Goal: Information Seeking & Learning: Check status

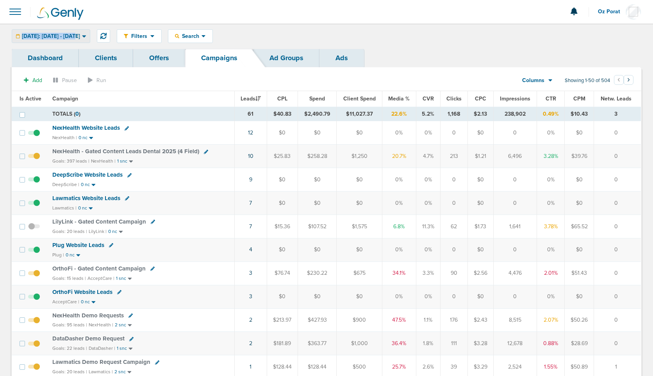
click at [76, 34] on span "Today: 09.04.2025 - 09.04.2025" at bounding box center [51, 36] width 58 height 5
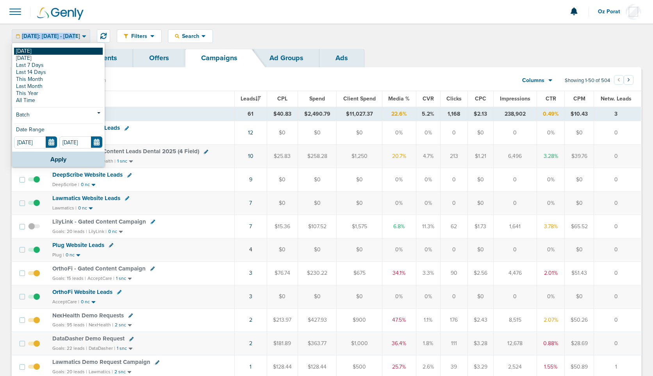
click at [43, 51] on link "[DATE]" at bounding box center [58, 51] width 89 height 7
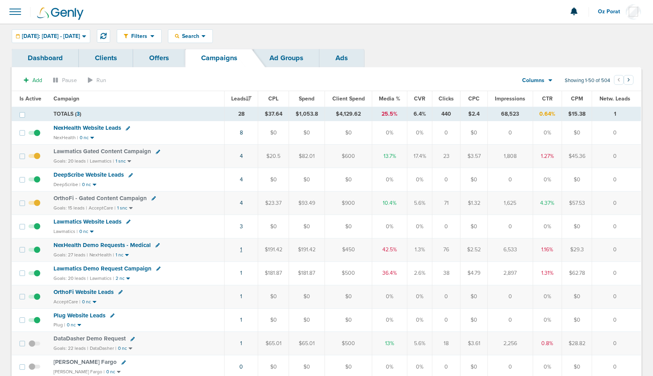
click at [242, 250] on link "1" at bounding box center [241, 249] width 2 height 7
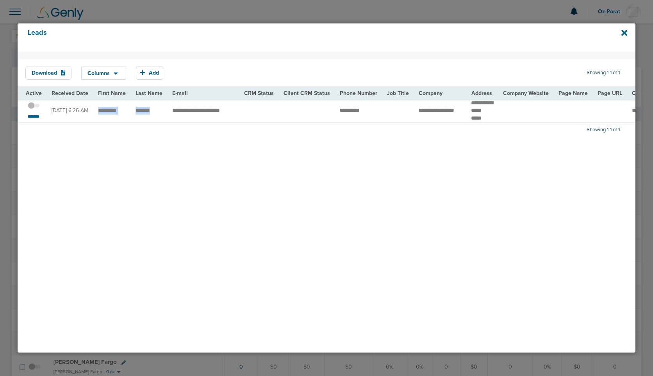
drag, startPoint x: 95, startPoint y: 109, endPoint x: 155, endPoint y: 112, distance: 60.3
click at [181, 109] on td "**********" at bounding box center [204, 110] width 72 height 23
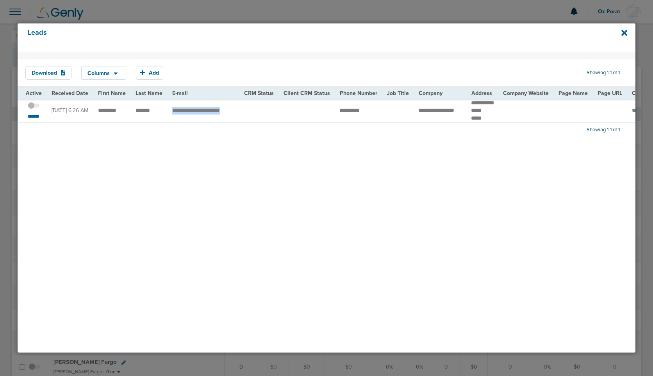
copy tr "**********"
click at [625, 32] on icon at bounding box center [625, 33] width 6 height 6
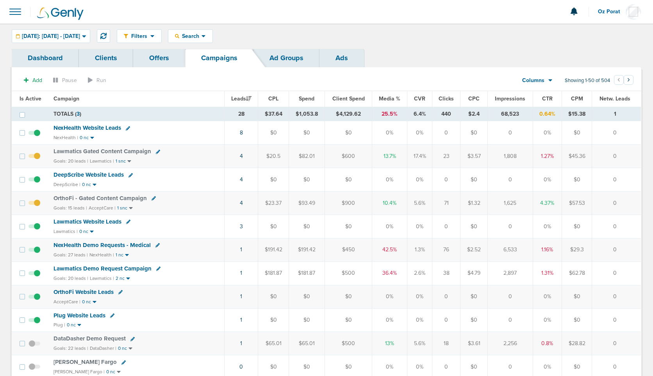
click at [14, 13] on span at bounding box center [15, 11] width 17 height 17
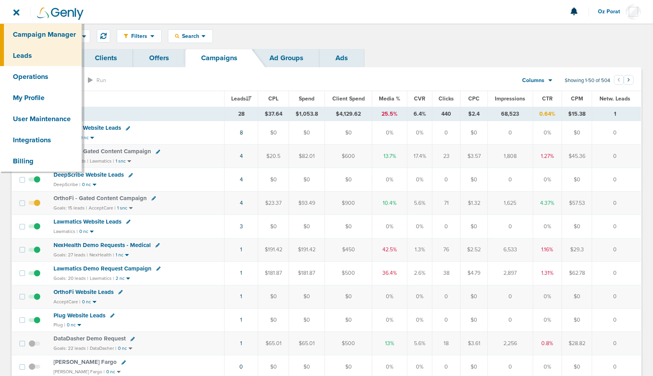
click at [20, 53] on link "Leads" at bounding box center [41, 55] width 82 height 21
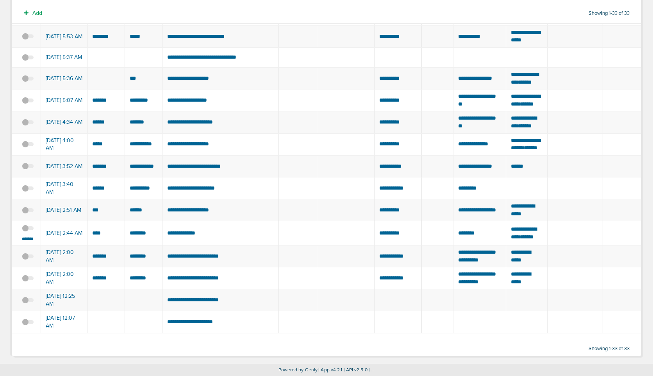
scroll to position [642, 0]
drag, startPoint x: 93, startPoint y: 277, endPoint x: 136, endPoint y: 277, distance: 43.8
click at [106, 245] on td "****" at bounding box center [107, 233] width 38 height 24
drag, startPoint x: 89, startPoint y: 272, endPoint x: 156, endPoint y: 276, distance: 67.0
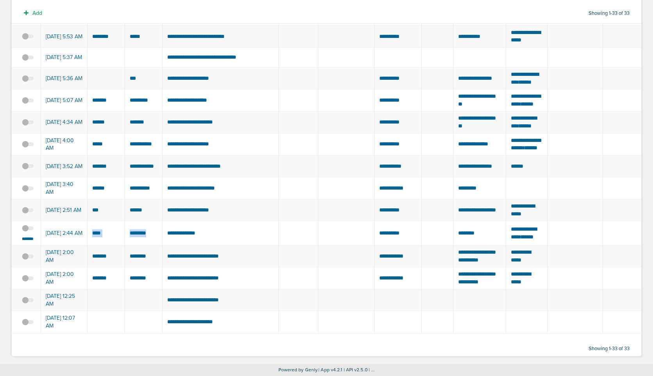
copy tr
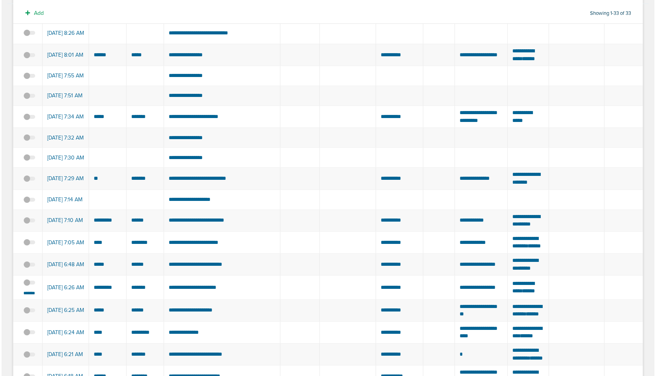
scroll to position [0, 0]
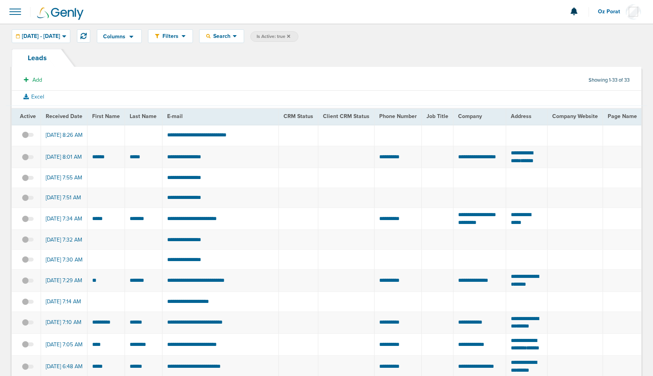
click at [13, 11] on span at bounding box center [15, 11] width 17 height 17
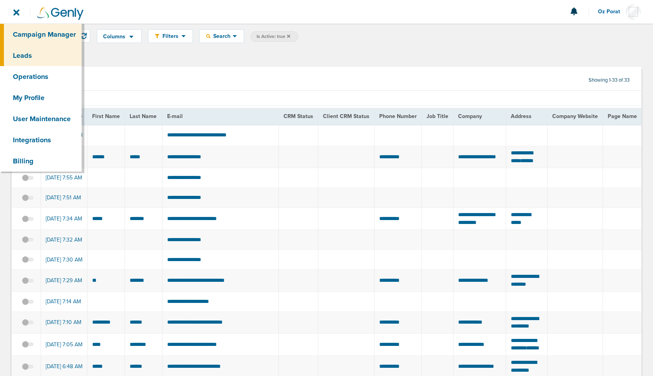
click at [29, 33] on link "Campaign Manager" at bounding box center [41, 34] width 82 height 21
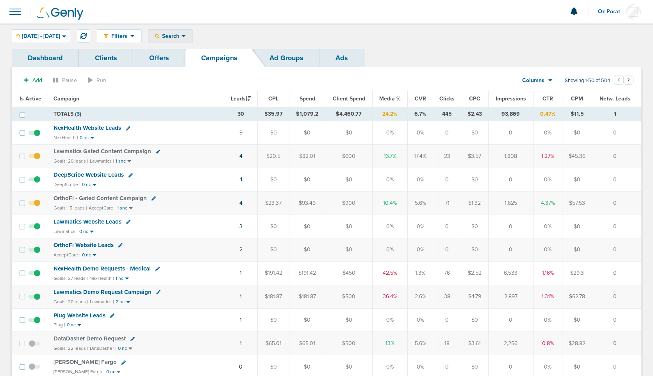
click at [182, 35] on span "Search" at bounding box center [170, 36] width 22 height 7
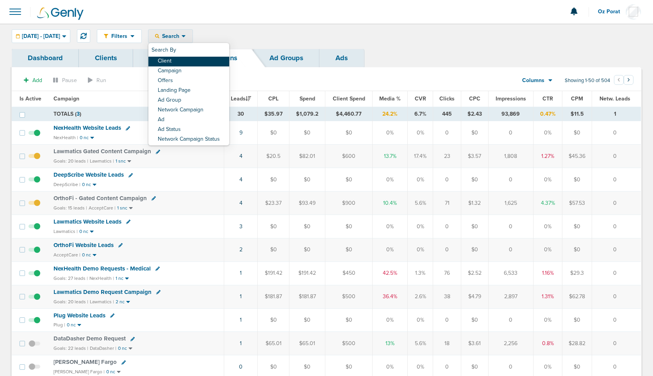
drag, startPoint x: 202, startPoint y: 68, endPoint x: 203, endPoint y: 60, distance: 7.8
click at [203, 60] on div "Search By Client Campaign Offers Landing Page Ad Group Network Campaign Ad Ad S…" at bounding box center [188, 94] width 81 height 102
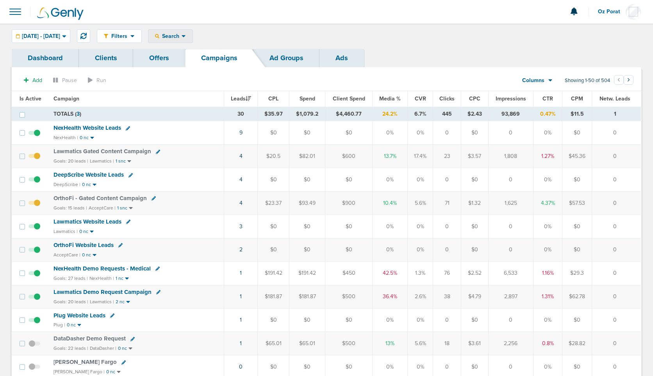
click at [186, 36] on icon at bounding box center [184, 36] width 4 height 2
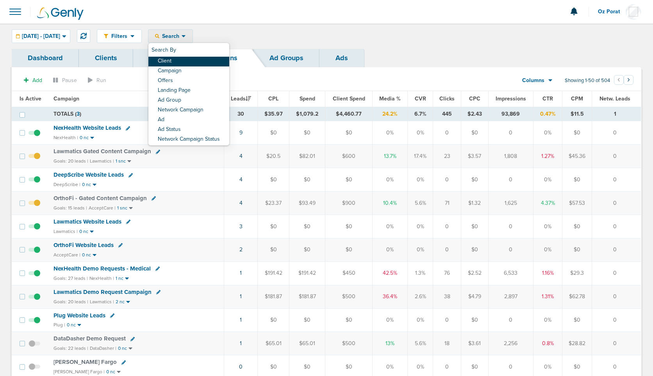
click at [207, 59] on link "Client" at bounding box center [188, 62] width 81 height 10
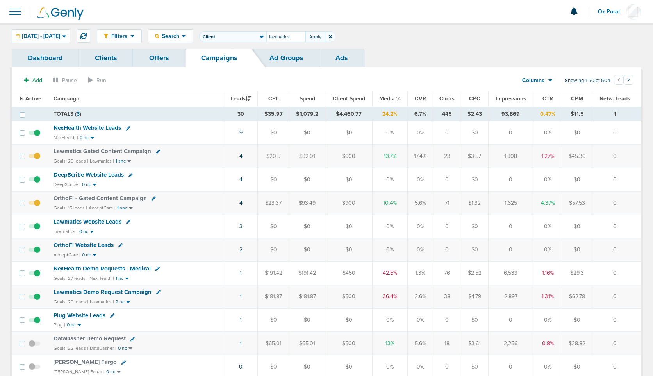
type input "lawmatics"
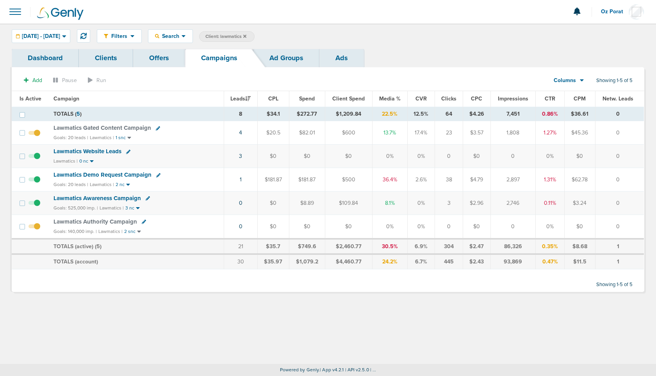
click at [154, 129] on div "Lawmatics Gated Content Campaign" at bounding box center [105, 128] width 102 height 7
click at [158, 127] on icon at bounding box center [158, 128] width 4 height 4
select select
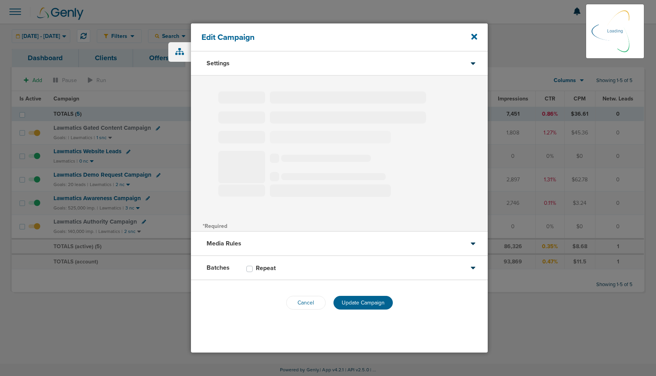
type input "Lawmatics Gated Content Campaign"
select select "Leads"
radio input "true"
select select "readOnly"
select select "1"
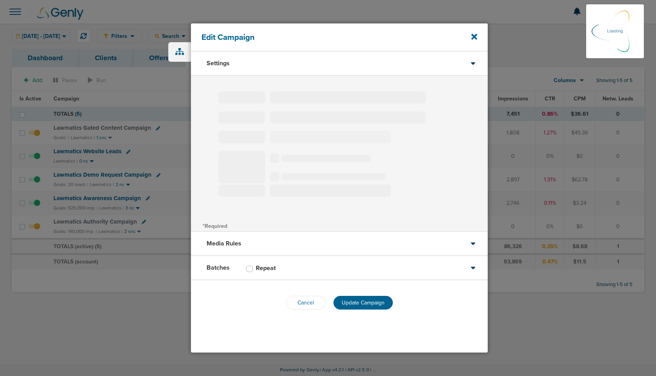
select select "2"
select select "3"
select select "4"
select select "6"
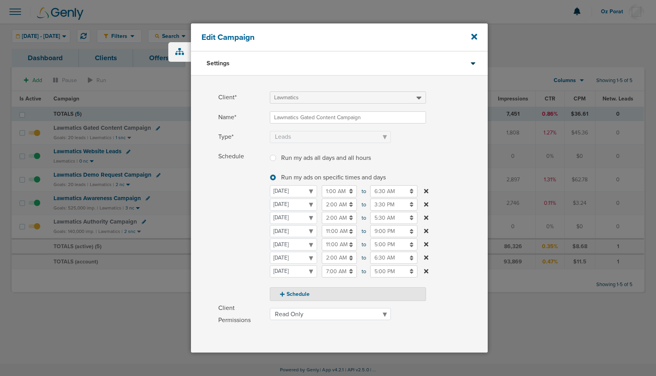
scroll to position [102, 0]
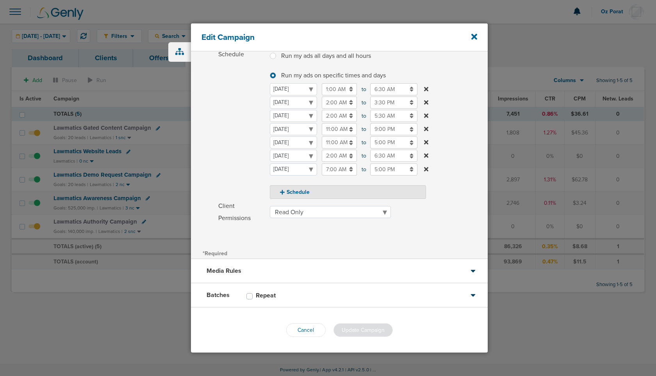
click at [320, 270] on div "Media Rules" at bounding box center [339, 271] width 297 height 24
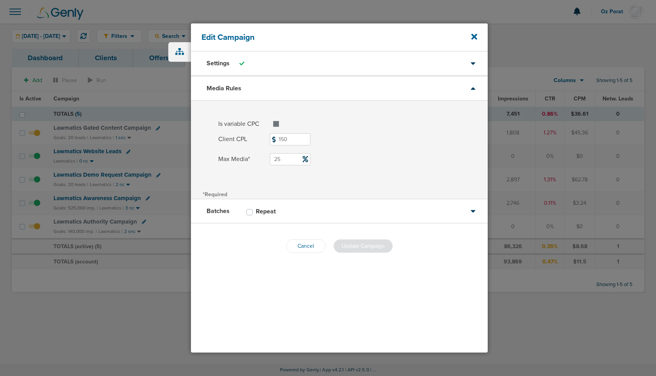
scroll to position [0, 0]
click at [475, 38] on icon at bounding box center [475, 37] width 6 height 6
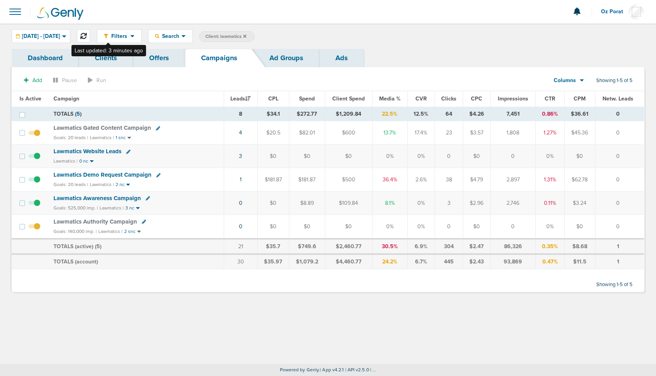
click at [87, 35] on icon at bounding box center [83, 36] width 6 height 6
click at [241, 131] on link "4" at bounding box center [241, 132] width 3 height 7
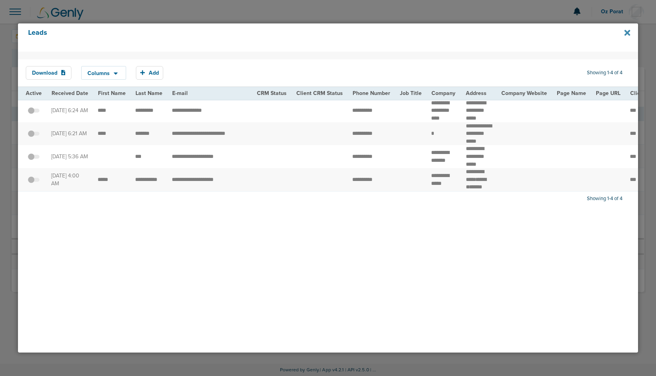
click at [628, 34] on icon at bounding box center [628, 33] width 6 height 9
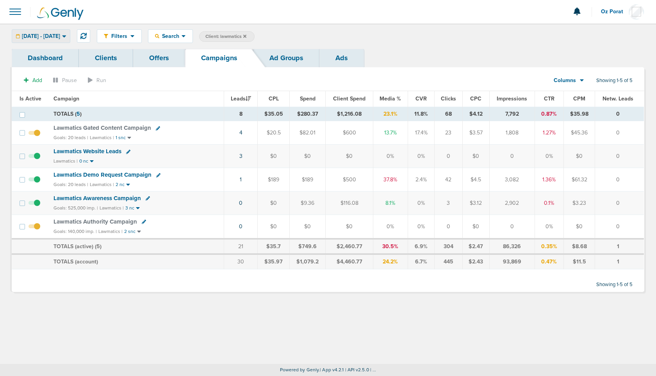
click at [60, 35] on span "[DATE] - [DATE]" at bounding box center [41, 36] width 38 height 5
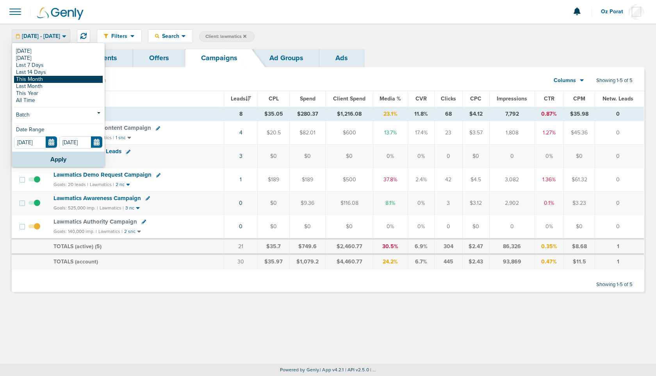
click at [47, 78] on link "This Month" at bounding box center [58, 79] width 89 height 7
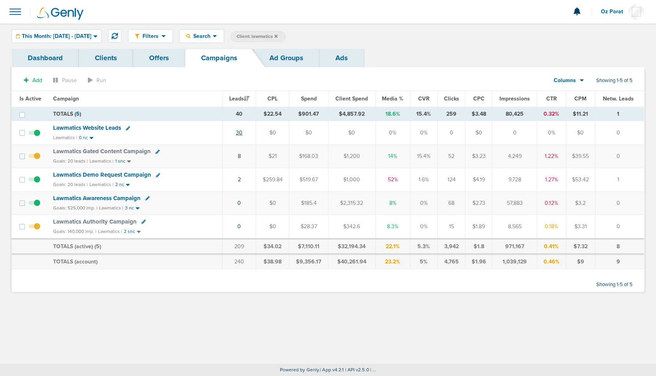
click at [241, 130] on link "30" at bounding box center [239, 132] width 7 height 7
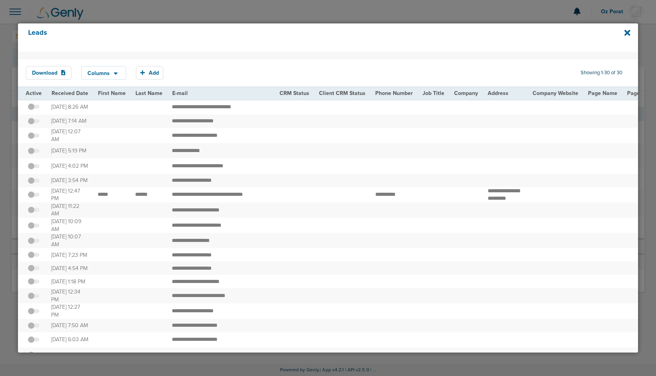
click at [34, 199] on span at bounding box center [34, 199] width 12 height 0
click at [34, 196] on input "checkbox" at bounding box center [34, 196] width 0 height 0
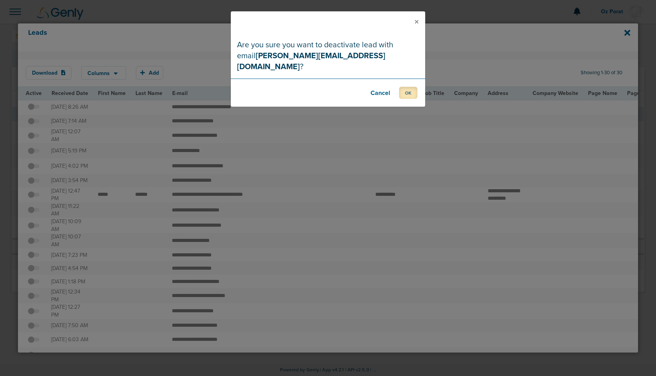
click at [406, 87] on button "OK" at bounding box center [408, 93] width 18 height 12
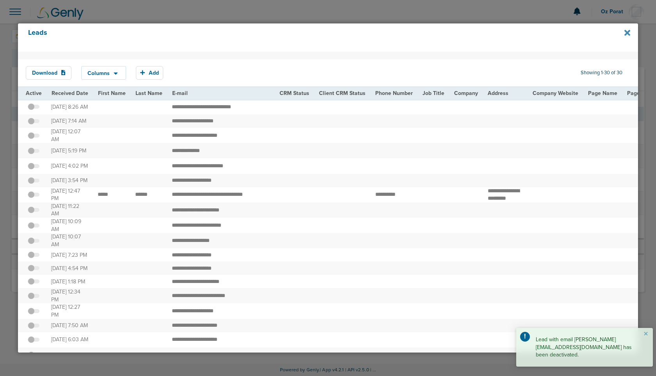
click at [627, 30] on icon at bounding box center [628, 33] width 6 height 9
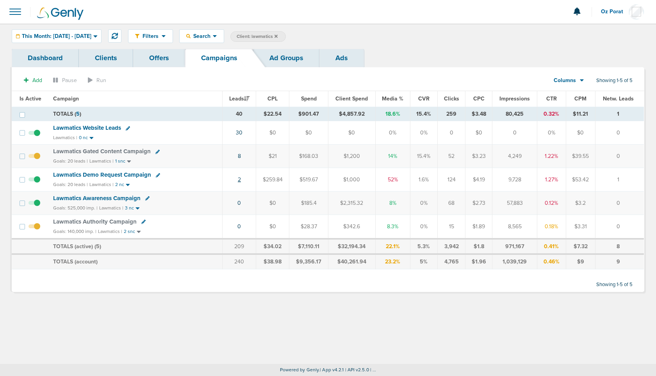
click at [241, 178] on link "2" at bounding box center [239, 179] width 3 height 7
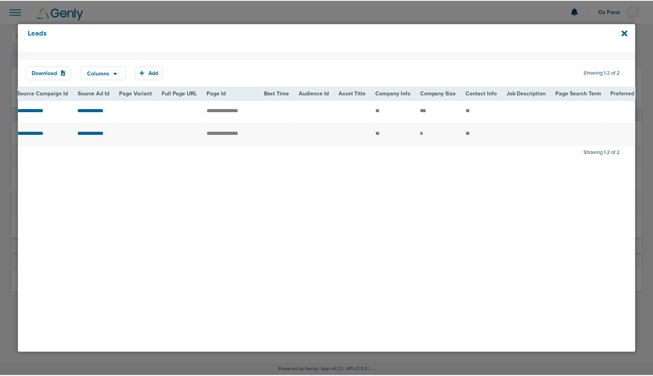
scroll to position [0, 936]
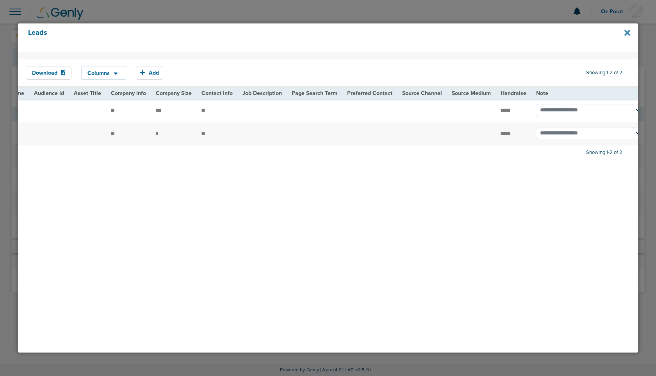
click at [629, 29] on icon at bounding box center [628, 33] width 6 height 9
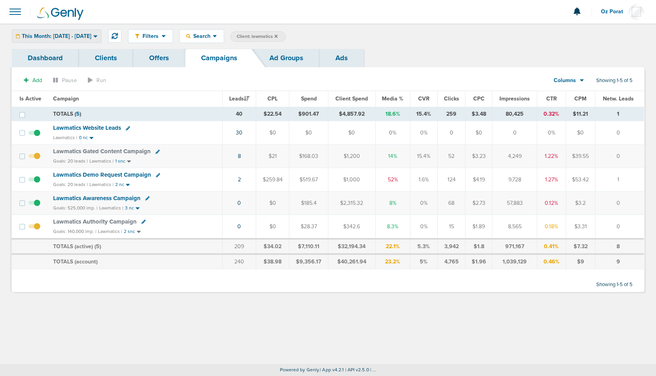
click at [76, 32] on div "This Month: [DATE] - [DATE]" at bounding box center [56, 36] width 89 height 13
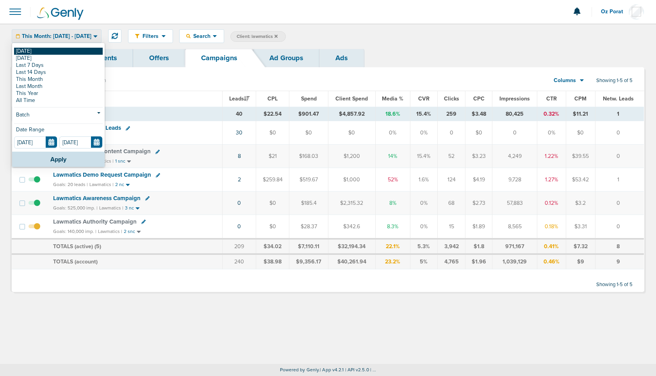
click at [39, 49] on link "[DATE]" at bounding box center [58, 51] width 89 height 7
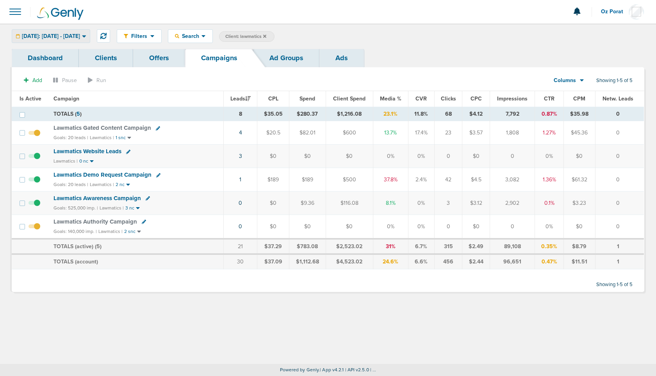
click at [80, 35] on span "[DATE]: [DATE] - [DATE]" at bounding box center [51, 36] width 58 height 5
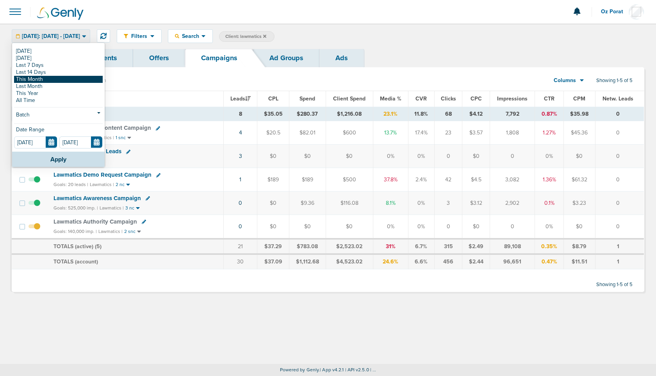
click at [53, 78] on link "This Month" at bounding box center [58, 79] width 89 height 7
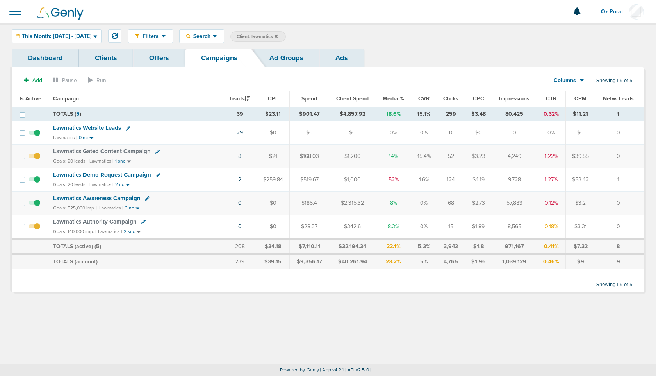
click at [582, 79] on icon at bounding box center [582, 80] width 4 height 7
click at [576, 101] on link "Sales Performance" at bounding box center [587, 104] width 78 height 10
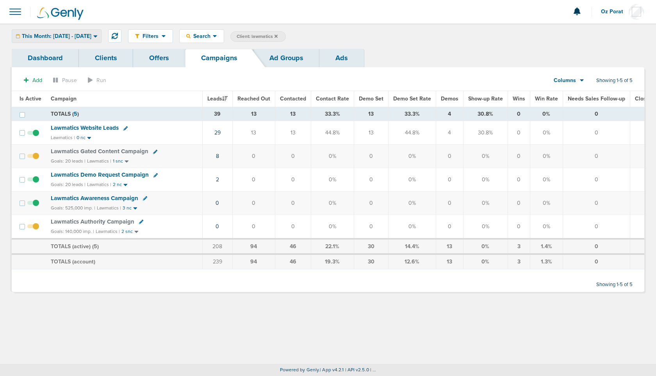
click at [80, 35] on span "This Month: [DATE] - [DATE]" at bounding box center [57, 36] width 70 height 5
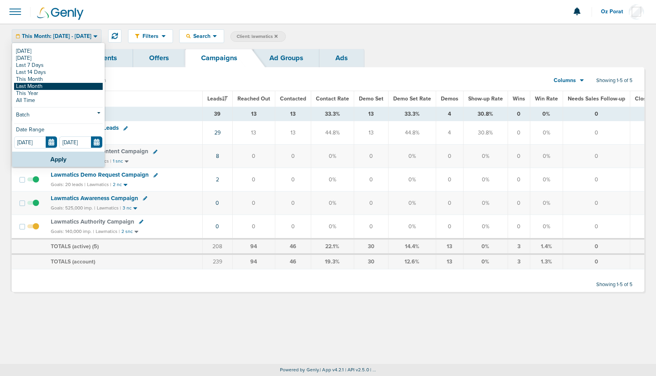
click at [55, 88] on link "Last Month" at bounding box center [58, 86] width 89 height 7
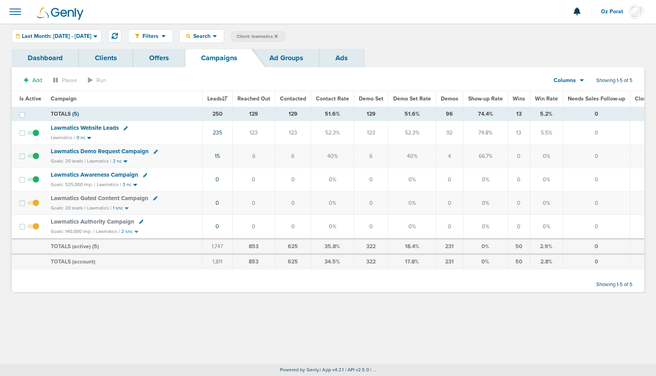
click at [274, 50] on link "Ad Groups" at bounding box center [287, 58] width 66 height 18
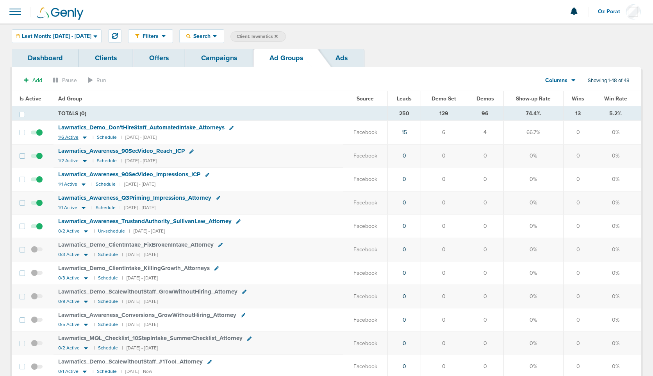
click at [62, 136] on span "1/6 Active" at bounding box center [68, 137] width 20 height 6
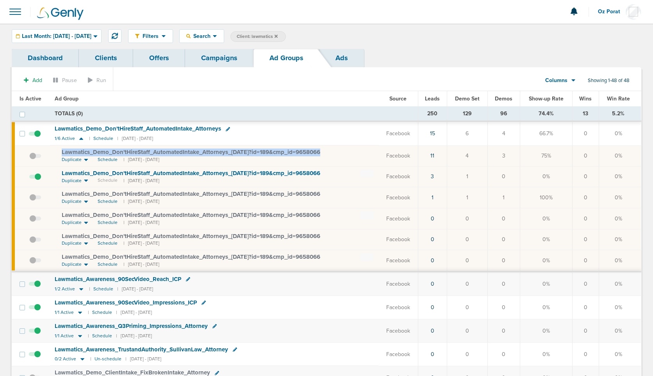
drag, startPoint x: 54, startPoint y: 151, endPoint x: 332, endPoint y: 153, distance: 277.4
click at [332, 153] on td "Lawmatics_ Demo_ Don'tHireStaff_ AutomatedIntake_ Attorneys_ 08.05.25?id=189&cm…" at bounding box center [214, 155] width 329 height 21
copy span "Lawmatics_ Demo_ Don'tHireStaff_ AutomatedIntake_ Attorneys_ 08.05.25?id=189&cm…"
click at [219, 61] on link "Campaigns" at bounding box center [219, 58] width 68 height 18
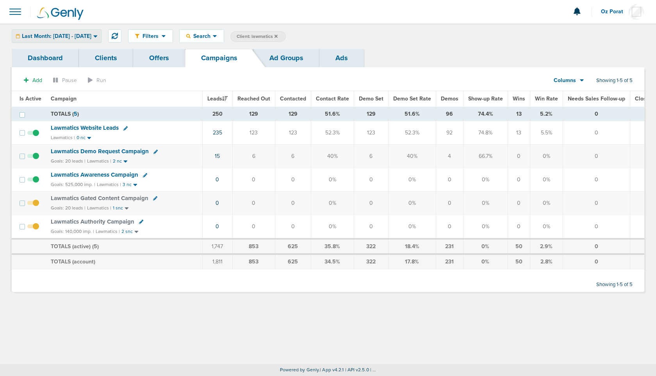
click at [81, 36] on span "Last Month: 08.01.2025 - 08.31.2025" at bounding box center [57, 36] width 70 height 5
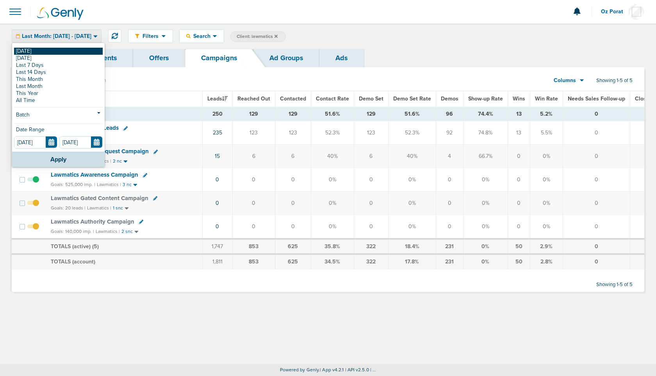
click at [50, 51] on link "[DATE]" at bounding box center [58, 51] width 89 height 7
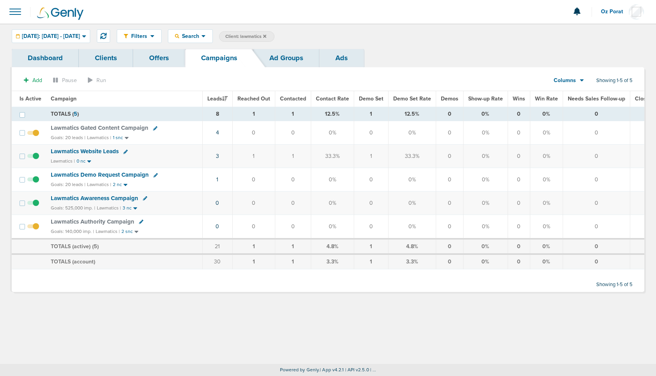
click at [266, 35] on icon at bounding box center [264, 36] width 3 height 5
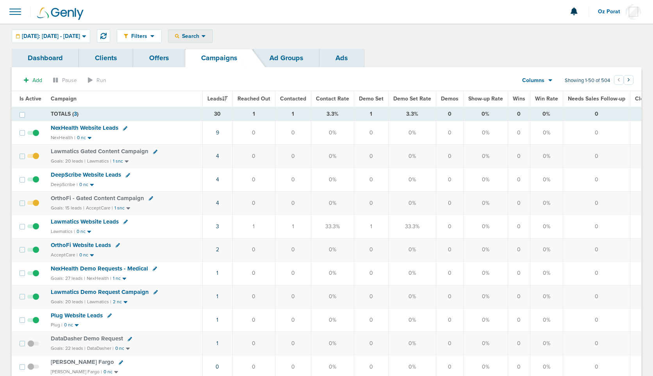
click at [211, 32] on div "Search" at bounding box center [190, 36] width 44 height 13
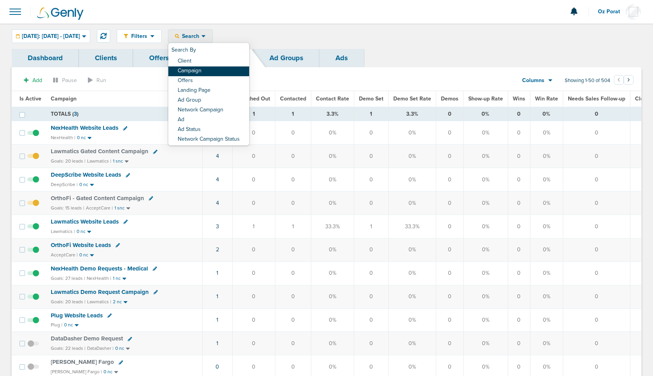
drag, startPoint x: 215, startPoint y: 65, endPoint x: 215, endPoint y: 70, distance: 4.8
click at [215, 70] on div "Search By Client Campaign Offers Landing Page Ad Group Network Campaign Ad Ad S…" at bounding box center [208, 94] width 81 height 102
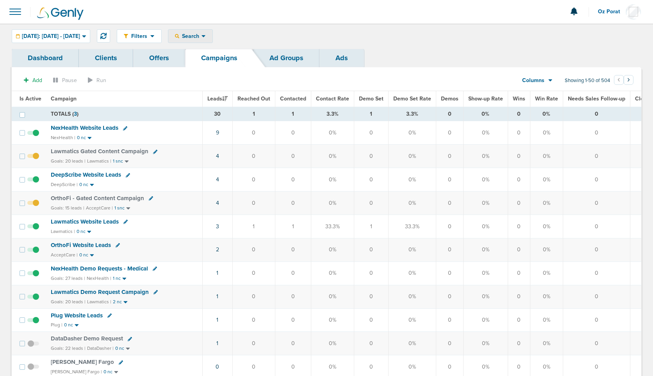
click at [202, 36] on span "Search" at bounding box center [190, 36] width 22 height 7
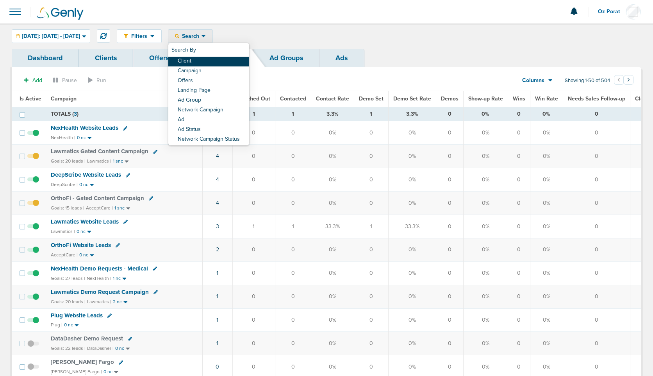
drag, startPoint x: 218, startPoint y: 55, endPoint x: 219, endPoint y: 61, distance: 5.9
click at [219, 61] on div "Search By Client Campaign Offers Landing Page Ad Group Network Campaign Ad Ad S…" at bounding box center [208, 94] width 81 height 102
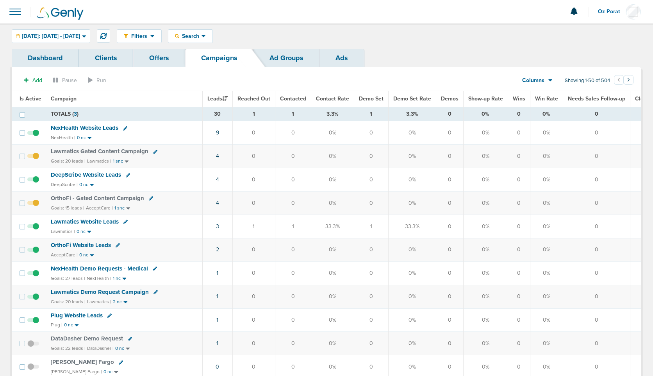
click at [218, 47] on div "Filters Active Only Settings Status Active Inactive Objectives MQL SQL Traffic …" at bounding box center [326, 35] width 653 height 25
click at [213, 40] on div "Search" at bounding box center [190, 36] width 44 height 13
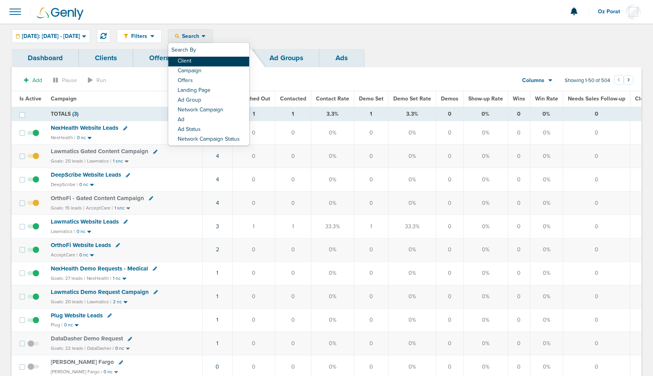
click at [218, 60] on link "Client" at bounding box center [208, 62] width 81 height 10
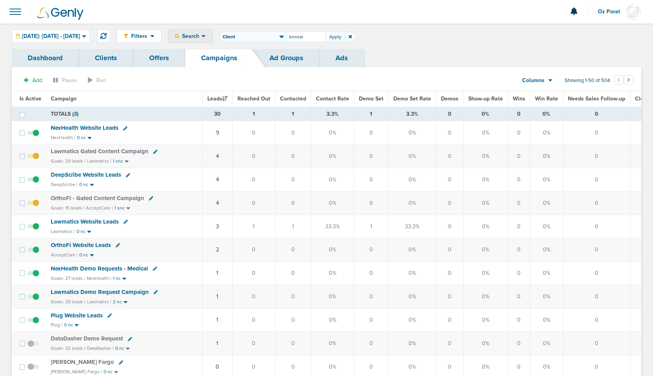
type input "bonsai"
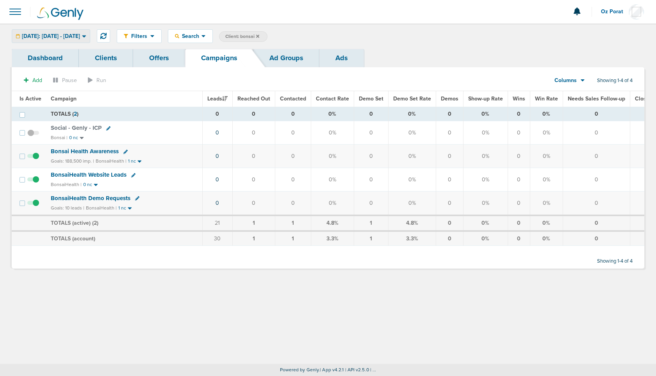
click at [67, 40] on div "[DATE]: [DATE] - [DATE]" at bounding box center [51, 36] width 78 height 13
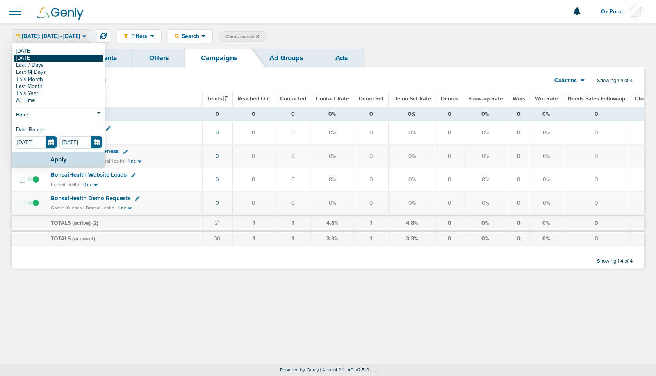
click at [52, 60] on link "[DATE]" at bounding box center [58, 58] width 89 height 7
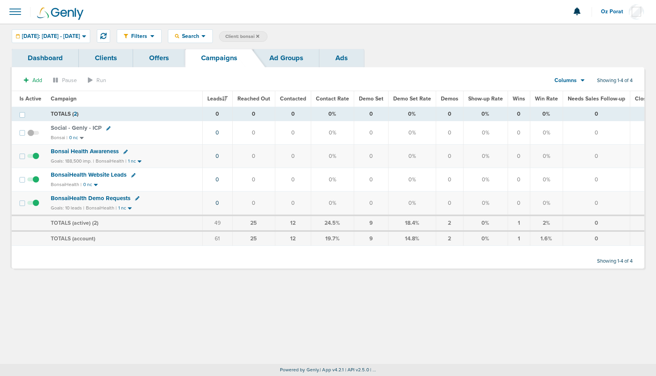
click at [574, 78] on span "Columns" at bounding box center [566, 81] width 22 height 8
click at [573, 98] on link "Media Stats" at bounding box center [588, 94] width 78 height 10
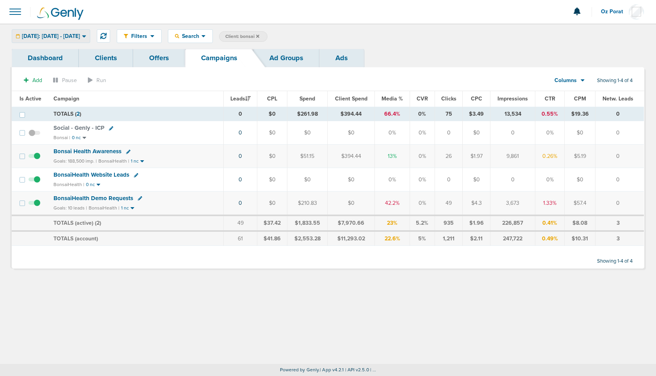
click at [80, 38] on span "Yesterday: 09.04.2025 - 09.04.2025" at bounding box center [51, 36] width 58 height 5
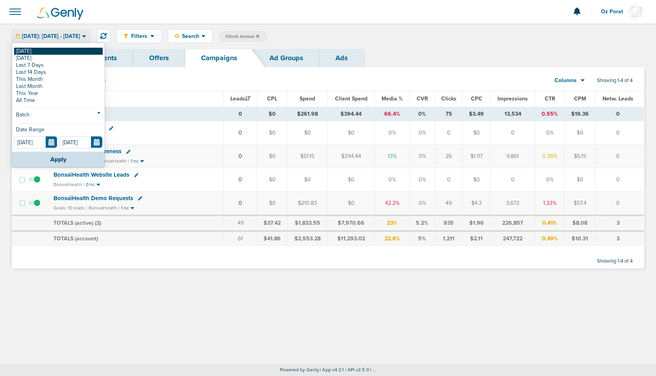
click at [43, 48] on link "[DATE]" at bounding box center [58, 51] width 89 height 7
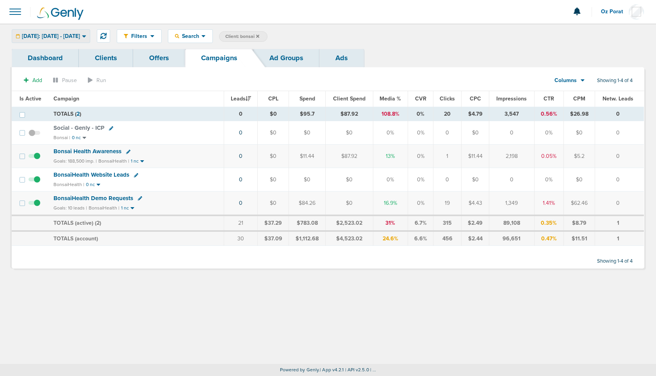
click at [43, 39] on div "[DATE]: [DATE] - [DATE]" at bounding box center [51, 36] width 78 height 13
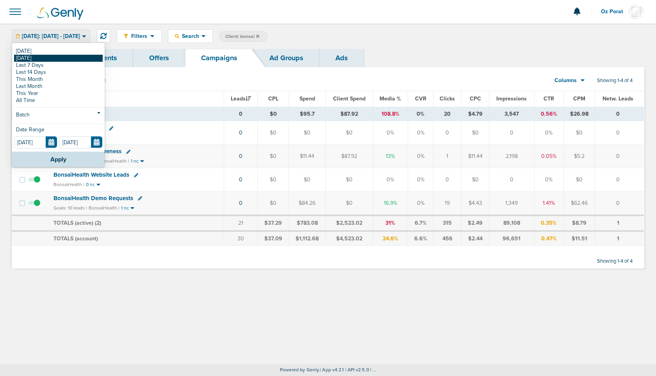
click at [41, 61] on link "[DATE]" at bounding box center [58, 58] width 89 height 7
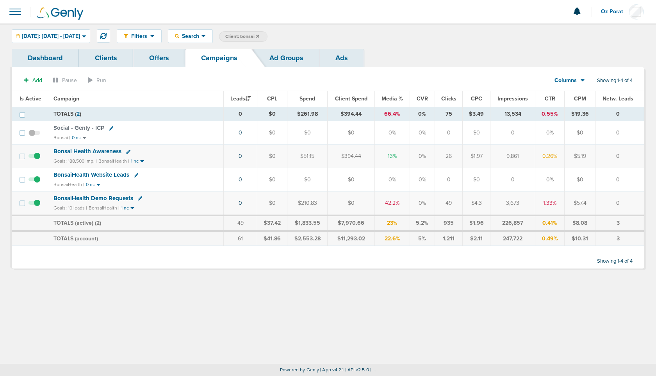
click at [80, 152] on span "Bonsai Health Awareness" at bounding box center [88, 151] width 68 height 7
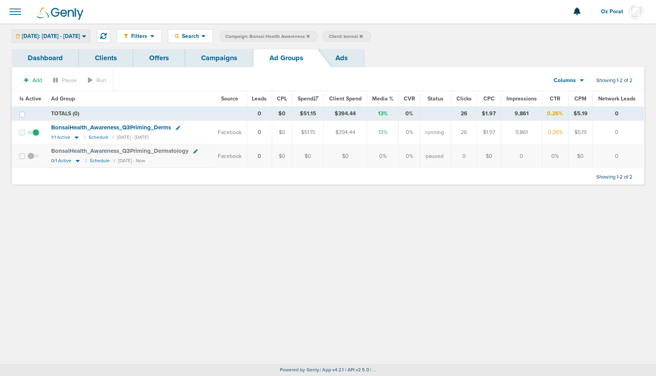
click at [80, 35] on span "Yesterday: 09.04.2025 - 09.04.2025" at bounding box center [51, 36] width 58 height 5
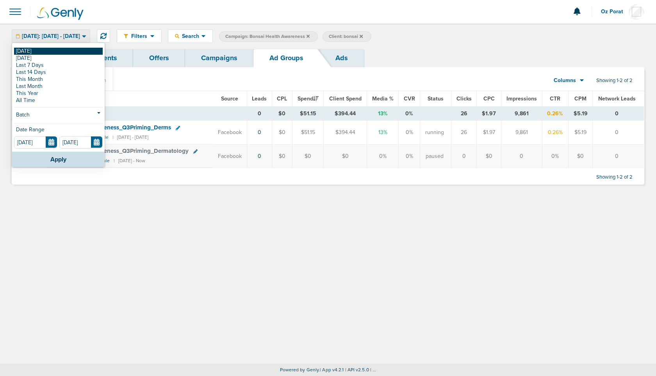
click at [56, 50] on link "[DATE]" at bounding box center [58, 51] width 89 height 7
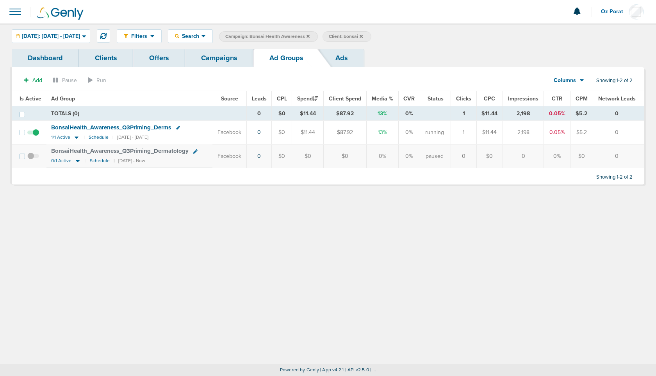
click at [211, 56] on link "Campaigns" at bounding box center [219, 58] width 68 height 18
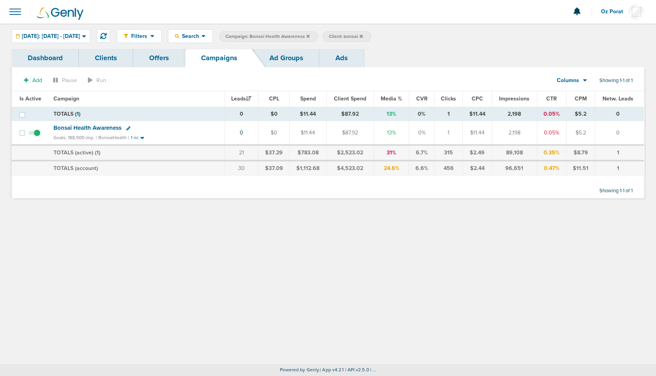
click at [310, 36] on icon at bounding box center [308, 36] width 3 height 5
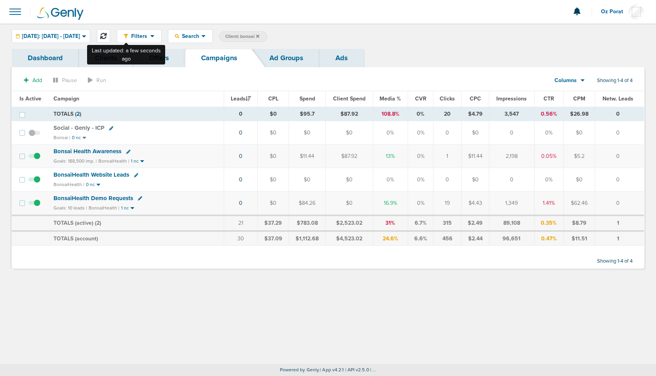
click at [107, 36] on icon at bounding box center [103, 36] width 6 height 6
click at [19, 12] on span at bounding box center [15, 11] width 17 height 17
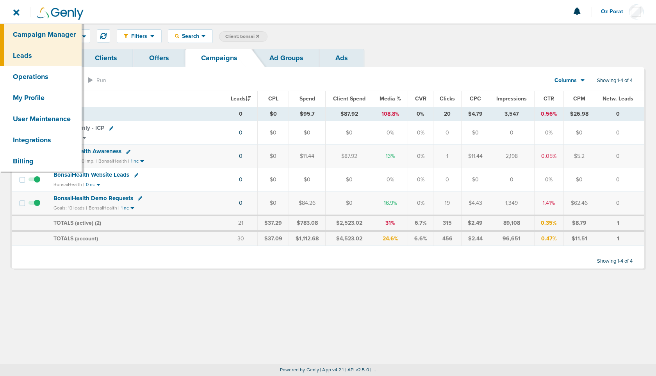
click at [27, 54] on link "Leads" at bounding box center [41, 55] width 82 height 21
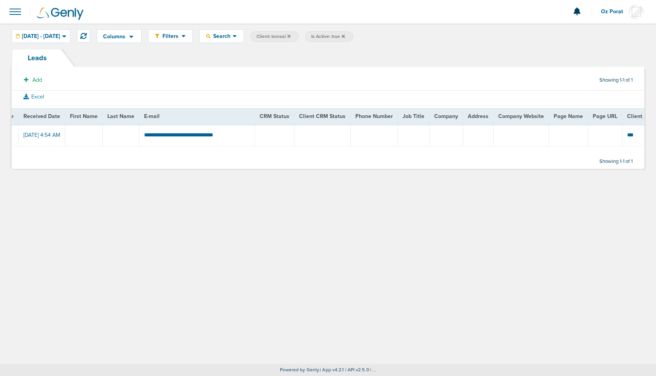
scroll to position [0, 2]
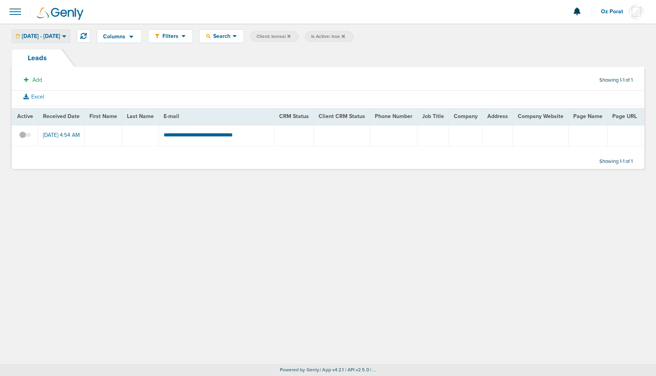
click at [60, 38] on span "[DATE] - [DATE]" at bounding box center [41, 36] width 38 height 5
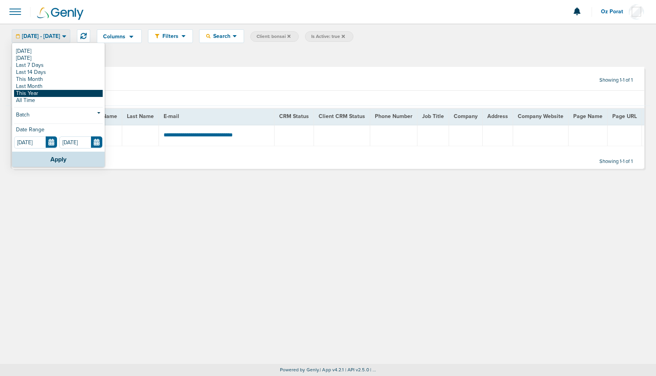
click at [44, 93] on link "This Year" at bounding box center [58, 93] width 89 height 7
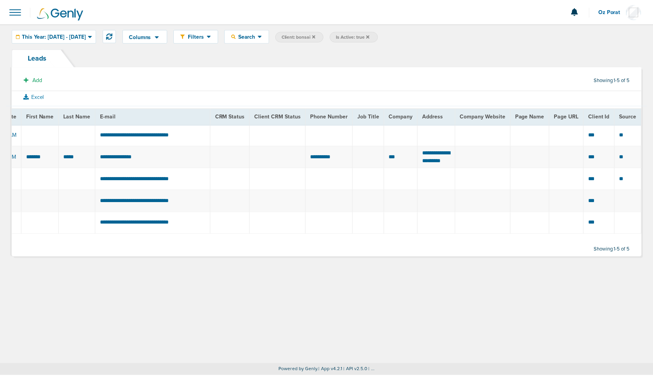
scroll to position [0, 0]
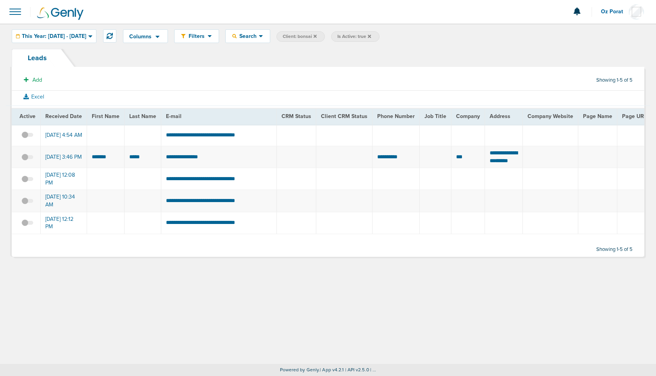
drag, startPoint x: 44, startPoint y: 132, endPoint x: 66, endPoint y: 138, distance: 22.8
click at [66, 138] on td "[DATE] 4:54 AM" at bounding box center [64, 135] width 47 height 22
copy td "[DATE] 4:54 AM"
click at [16, 12] on span at bounding box center [15, 11] width 17 height 17
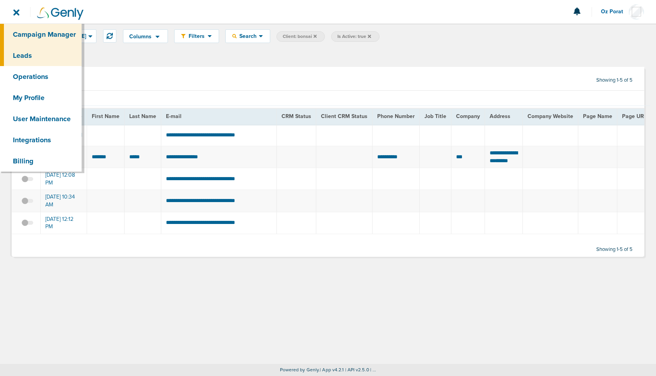
click at [24, 35] on link "Campaign Manager" at bounding box center [41, 34] width 82 height 21
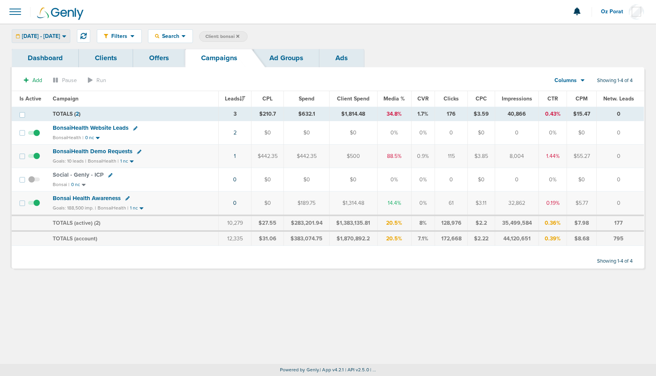
click at [59, 32] on div "01.01.2025 - 09.05.2025" at bounding box center [41, 36] width 58 height 13
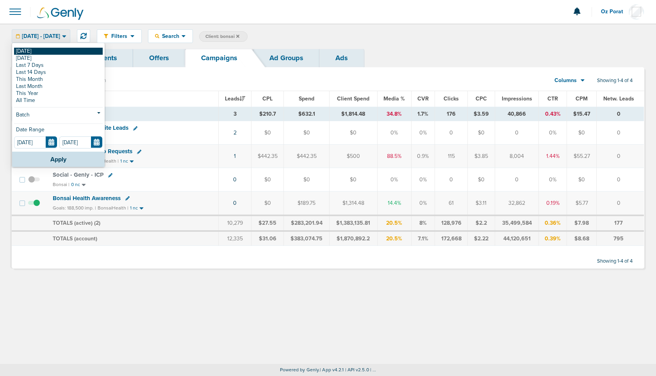
click at [29, 50] on link "[DATE]" at bounding box center [58, 51] width 89 height 7
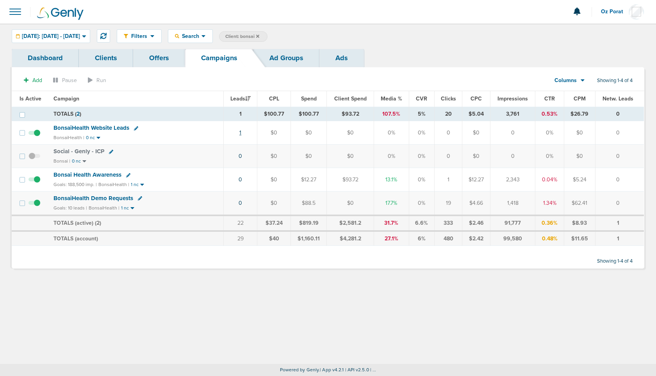
click at [241, 132] on link "1" at bounding box center [241, 132] width 2 height 7
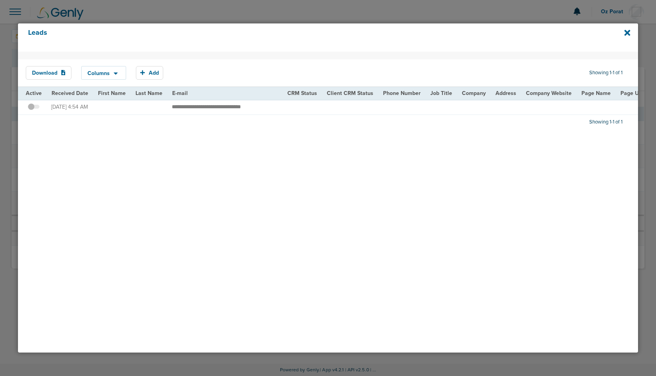
click at [35, 111] on span at bounding box center [34, 111] width 12 height 0
click at [34, 108] on input "checkbox" at bounding box center [34, 108] width 0 height 0
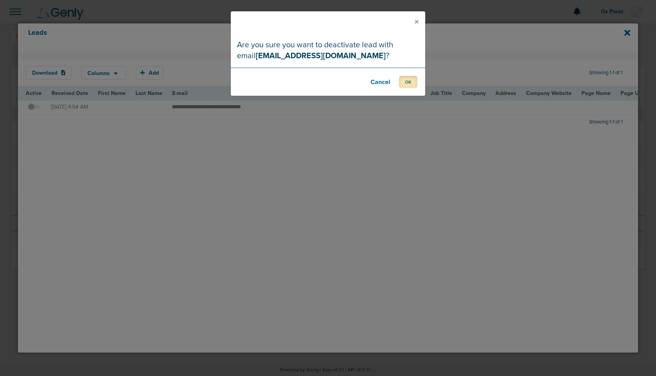
click at [410, 80] on button "OK" at bounding box center [408, 82] width 18 height 12
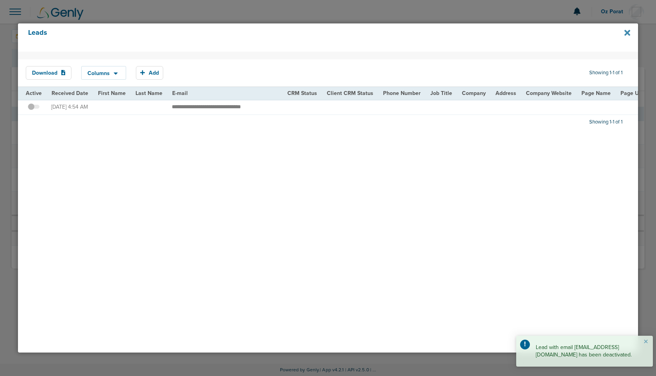
click at [630, 33] on icon at bounding box center [628, 33] width 6 height 9
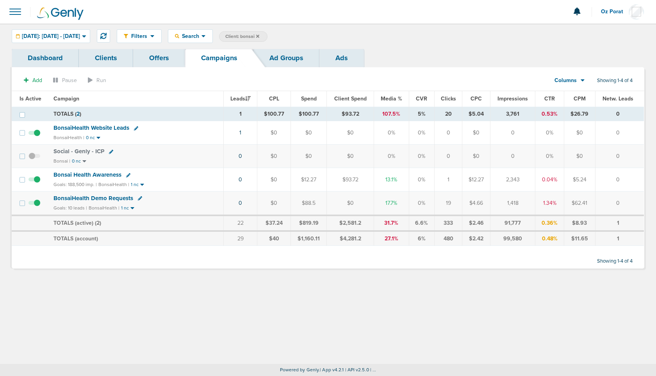
click at [259, 36] on icon at bounding box center [257, 36] width 3 height 5
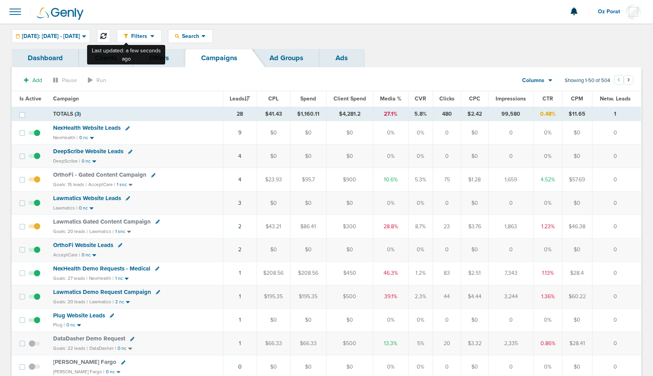
click at [107, 34] on icon at bounding box center [103, 36] width 6 height 6
click at [241, 203] on link "3" at bounding box center [239, 203] width 3 height 7
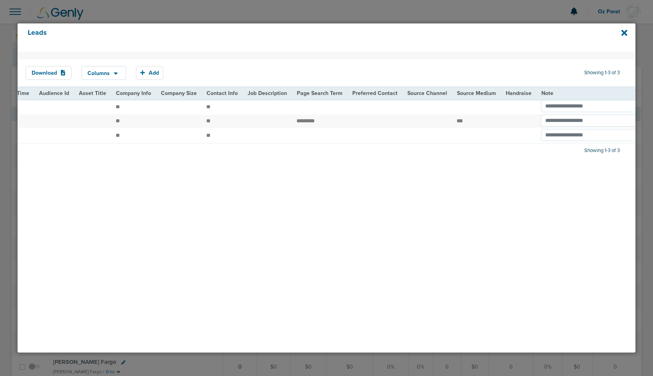
scroll to position [0, 886]
click at [626, 30] on icon at bounding box center [625, 33] width 6 height 9
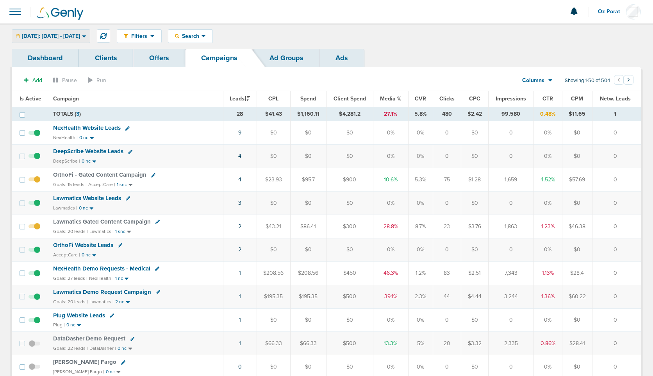
click at [75, 41] on div "[DATE]: [DATE] - [DATE]" at bounding box center [51, 36] width 78 height 13
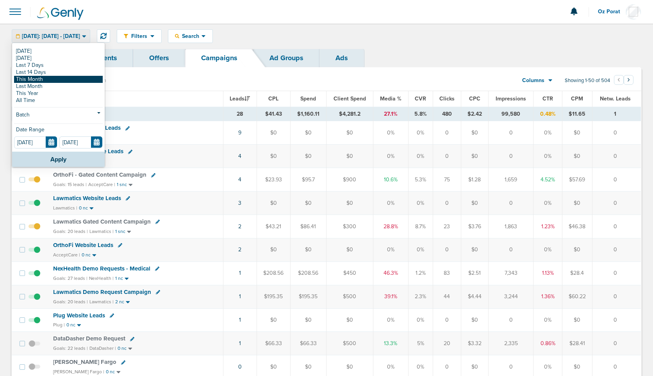
click at [56, 81] on link "This Month" at bounding box center [58, 79] width 89 height 7
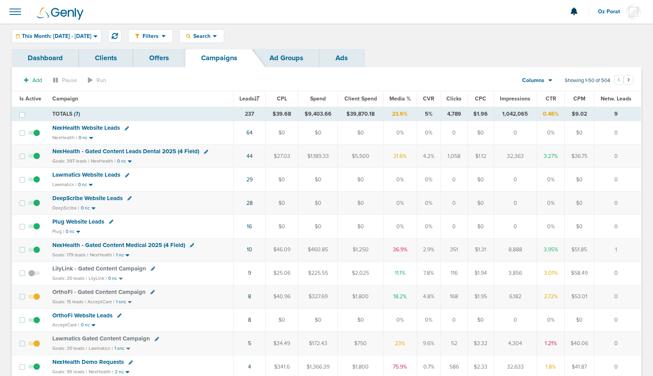
click at [553, 73] on div "Columns Media Stats Sales Performance Custom" at bounding box center [537, 80] width 55 height 15
click at [552, 84] on div "Columns Media Stats Sales Performance Custom" at bounding box center [537, 80] width 55 height 15
click at [546, 81] on div "Columns" at bounding box center [533, 81] width 34 height 8
click at [547, 102] on link "Sales Performance" at bounding box center [555, 104] width 78 height 10
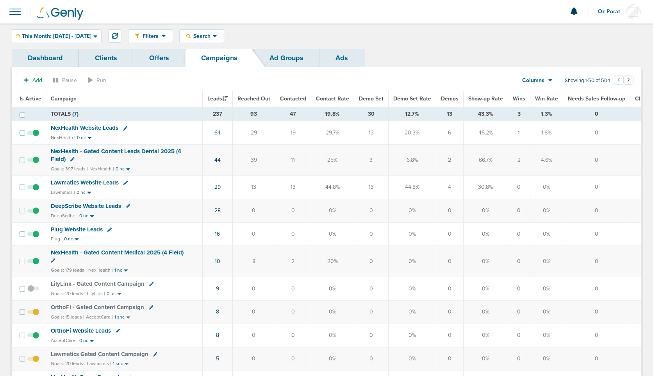
click at [446, 98] on span "Demos" at bounding box center [450, 98] width 18 height 7
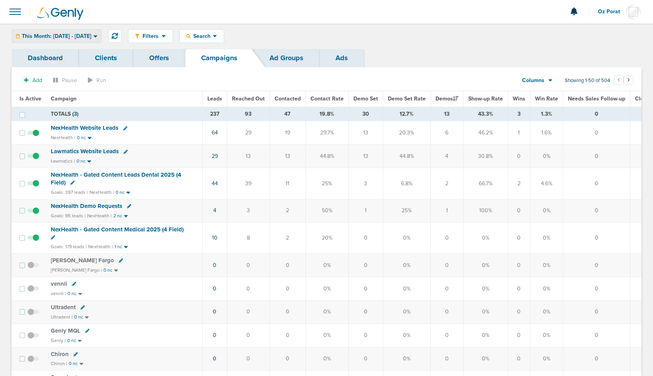
click at [91, 34] on span "This Month: [DATE] - [DATE]" at bounding box center [57, 36] width 70 height 5
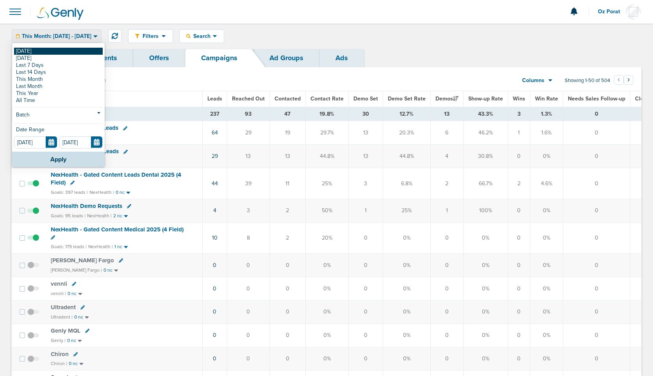
click at [62, 49] on link "[DATE]" at bounding box center [58, 51] width 89 height 7
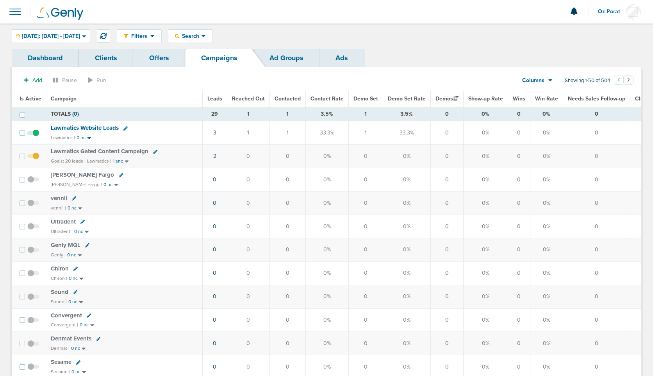
click at [544, 79] on span "Columns" at bounding box center [533, 81] width 22 height 8
click at [544, 97] on link "Media Stats" at bounding box center [555, 94] width 78 height 10
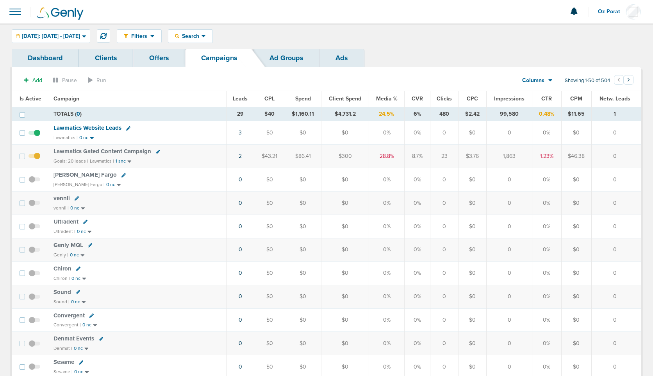
click at [246, 98] on span "Leads" at bounding box center [240, 98] width 15 height 7
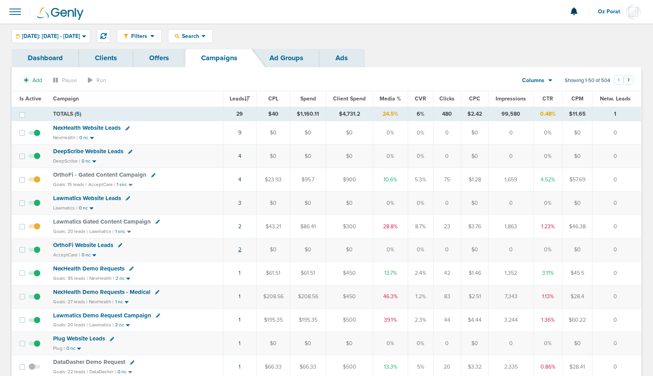
click at [241, 249] on link "2" at bounding box center [239, 249] width 3 height 7
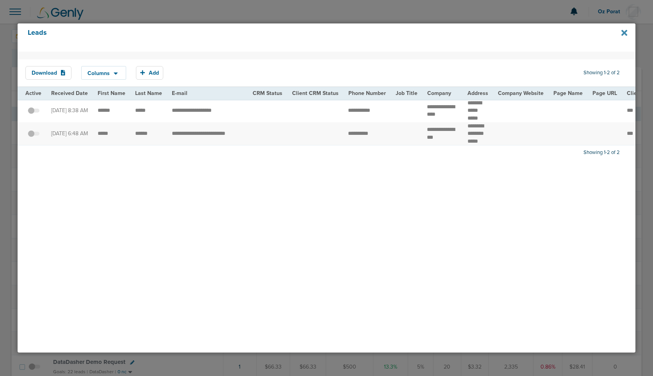
click at [624, 33] on icon at bounding box center [625, 33] width 6 height 6
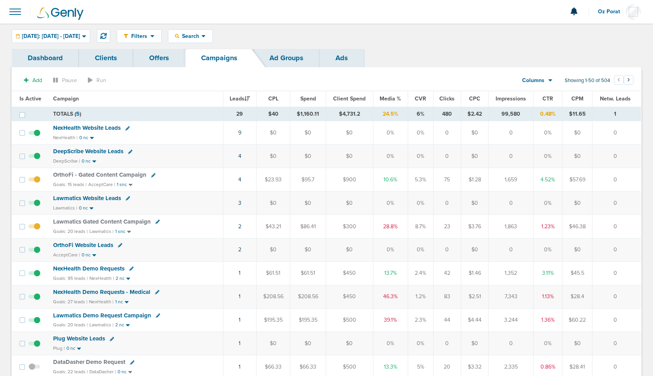
click at [16, 14] on span at bounding box center [15, 11] width 17 height 17
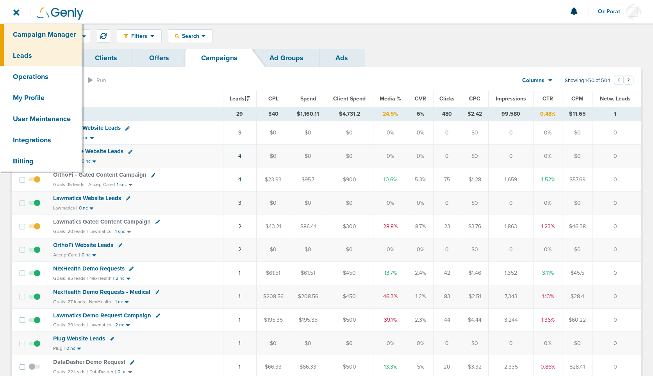
click at [26, 52] on link "Leads" at bounding box center [41, 55] width 82 height 21
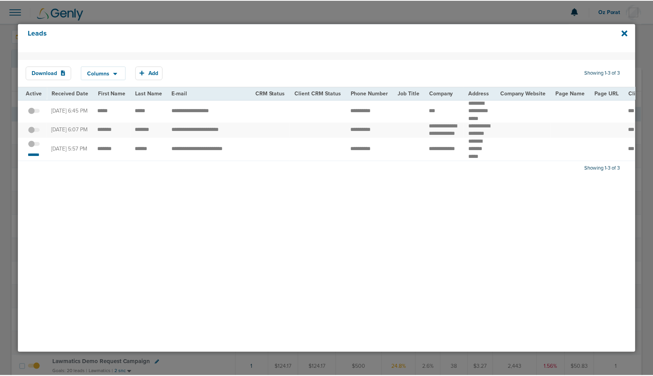
scroll to position [63, 0]
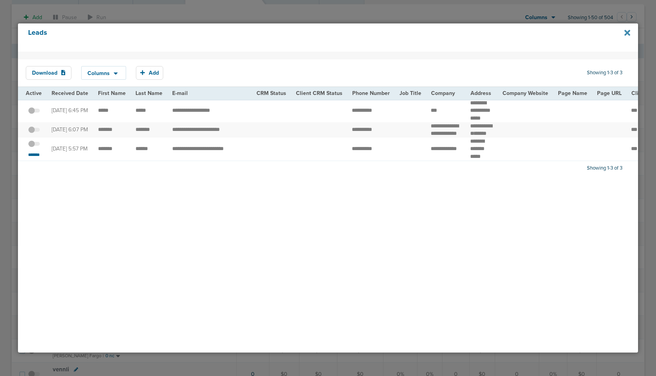
click at [628, 36] on icon at bounding box center [628, 33] width 6 height 9
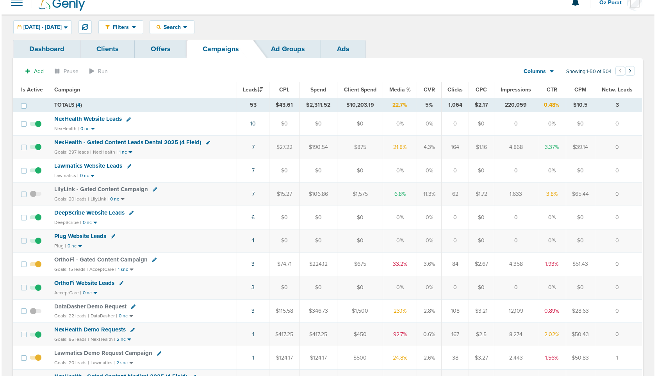
scroll to position [0, 0]
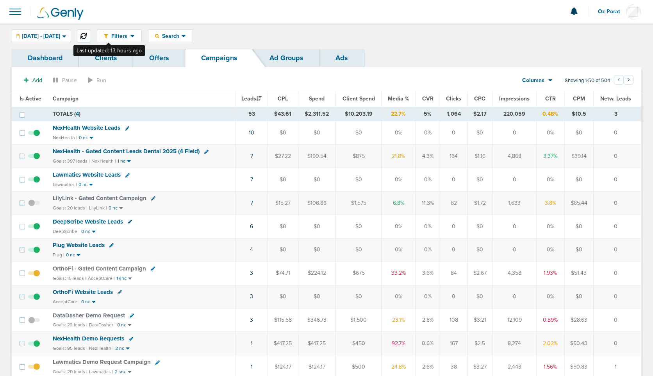
click at [87, 36] on icon at bounding box center [83, 36] width 6 height 6
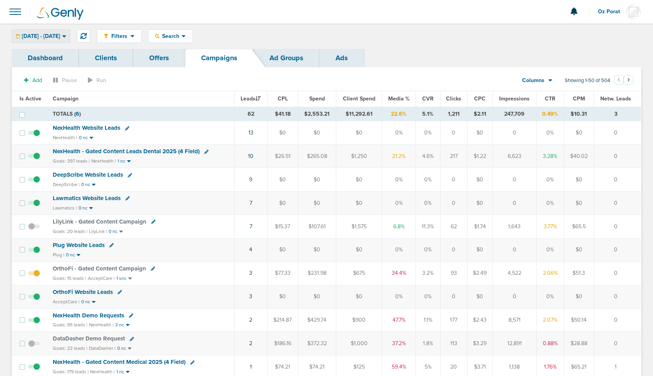
click at [49, 30] on div "[DATE] - [DATE]" at bounding box center [41, 36] width 58 height 13
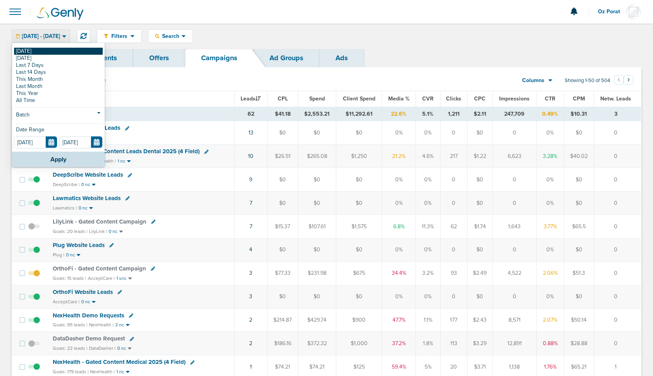
click at [33, 52] on link "[DATE]" at bounding box center [58, 51] width 89 height 7
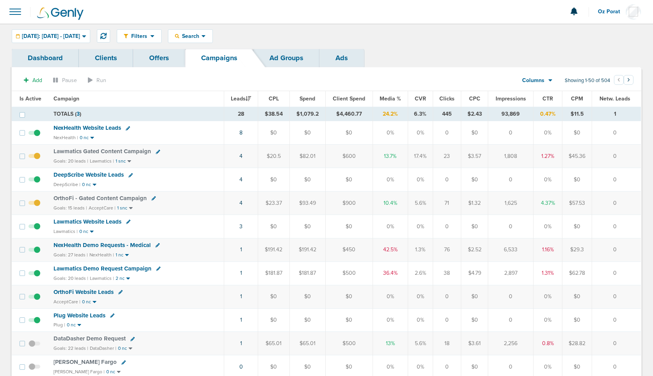
click at [107, 129] on span "NexHealth Website Leads" at bounding box center [88, 127] width 68 height 7
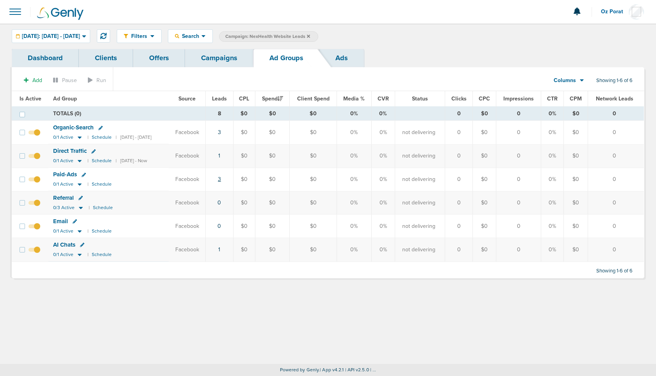
click at [221, 179] on link "3" at bounding box center [219, 179] width 3 height 7
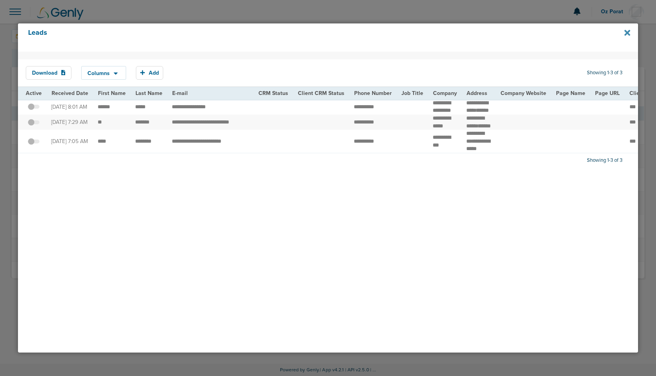
click at [628, 32] on icon at bounding box center [628, 33] width 6 height 6
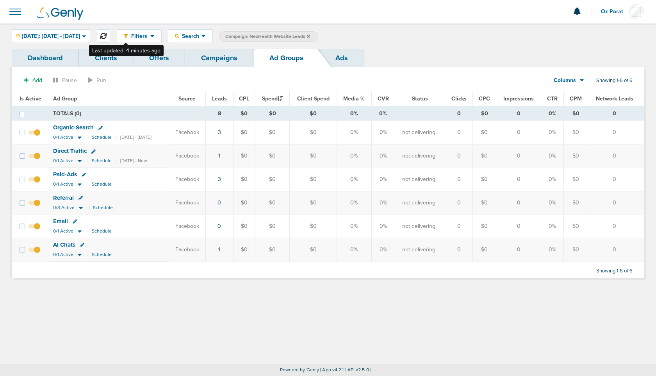
click at [107, 34] on icon at bounding box center [103, 36] width 6 height 6
click at [221, 178] on link "4" at bounding box center [219, 179] width 3 height 7
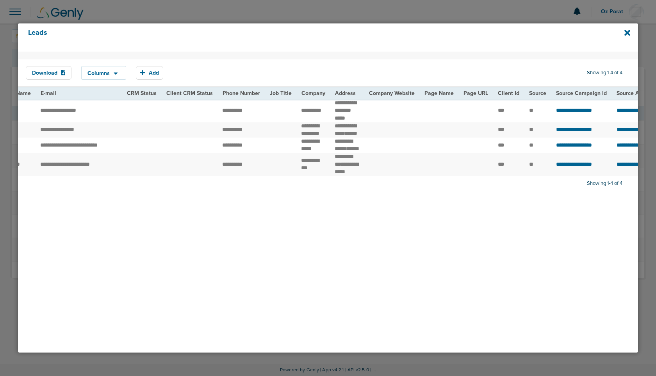
scroll to position [0, 7]
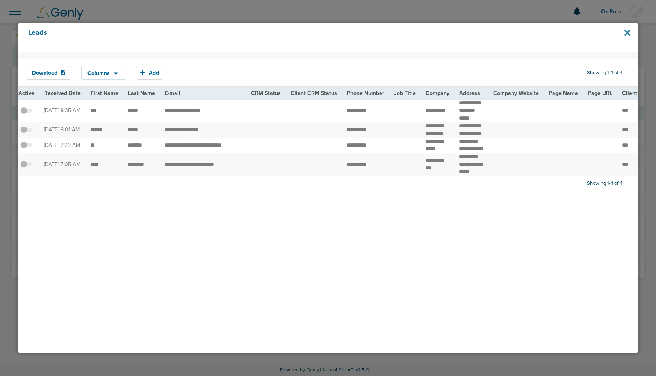
click at [630, 32] on icon at bounding box center [628, 33] width 6 height 9
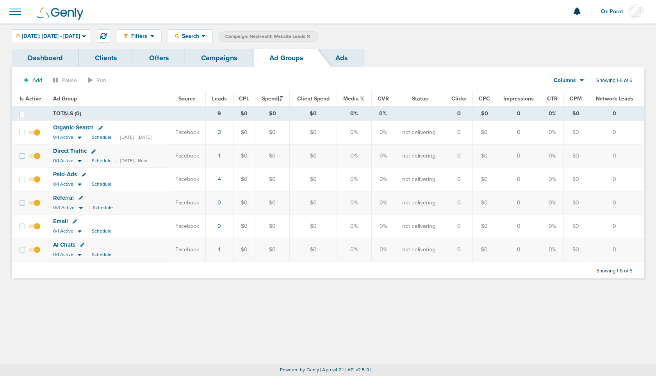
click at [213, 64] on link "Campaigns" at bounding box center [219, 58] width 68 height 18
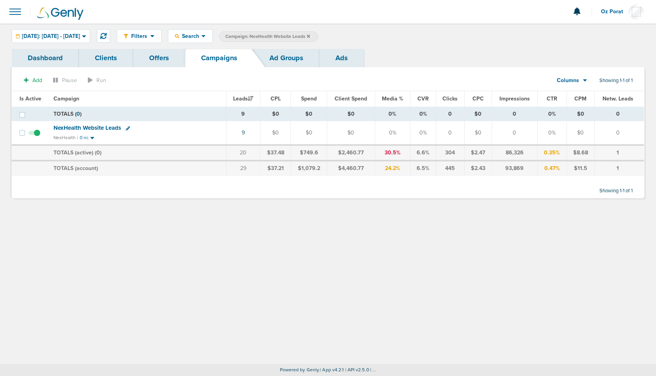
click at [310, 34] on icon at bounding box center [308, 36] width 3 height 5
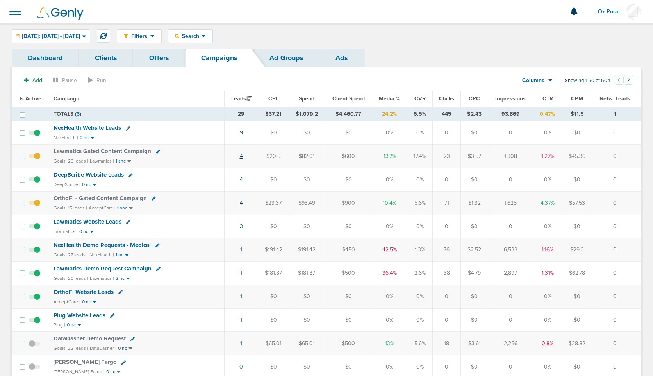
click at [243, 156] on link "4" at bounding box center [241, 156] width 3 height 7
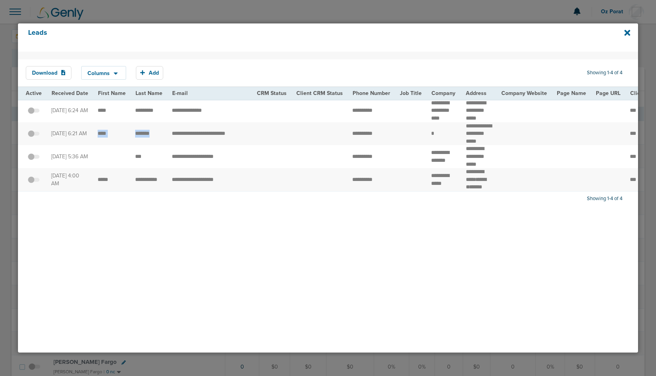
drag, startPoint x: 96, startPoint y: 136, endPoint x: 156, endPoint y: 138, distance: 60.2
copy tr
drag, startPoint x: 337, startPoint y: 138, endPoint x: 388, endPoint y: 140, distance: 51.2
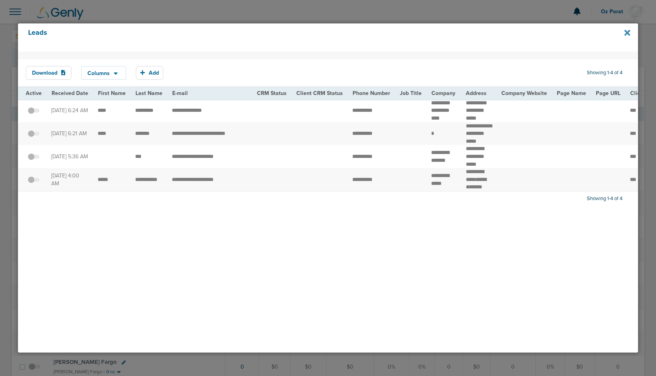
click at [628, 35] on icon at bounding box center [628, 33] width 6 height 9
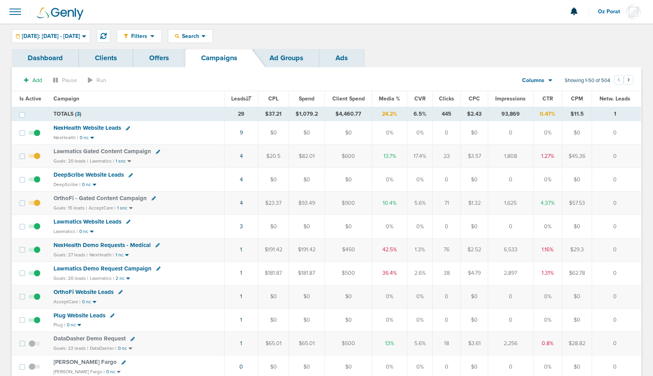
click at [13, 9] on span at bounding box center [15, 11] width 17 height 17
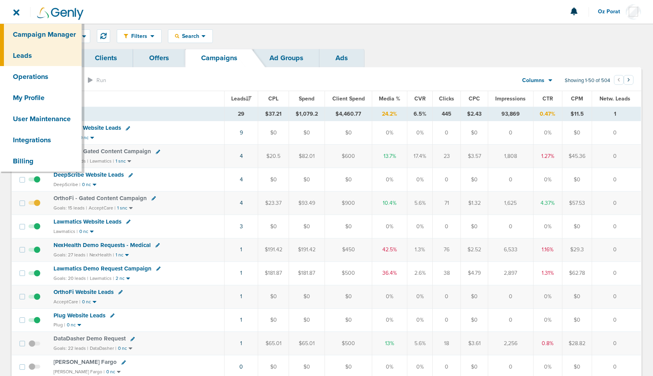
click at [24, 48] on link "Leads" at bounding box center [41, 55] width 82 height 21
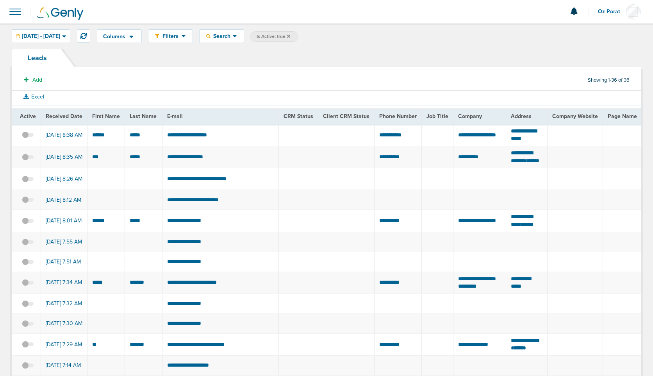
click at [290, 37] on icon at bounding box center [288, 35] width 3 height 3
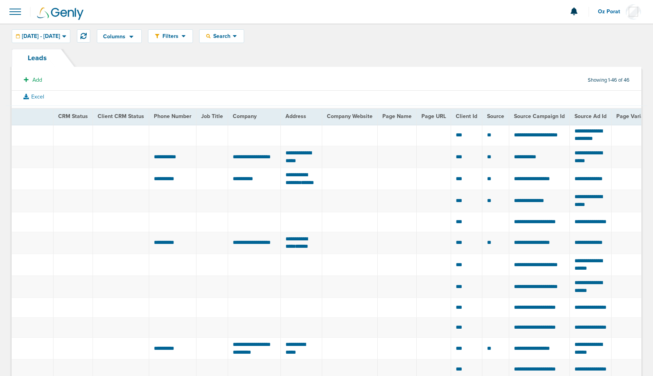
scroll to position [0, 230]
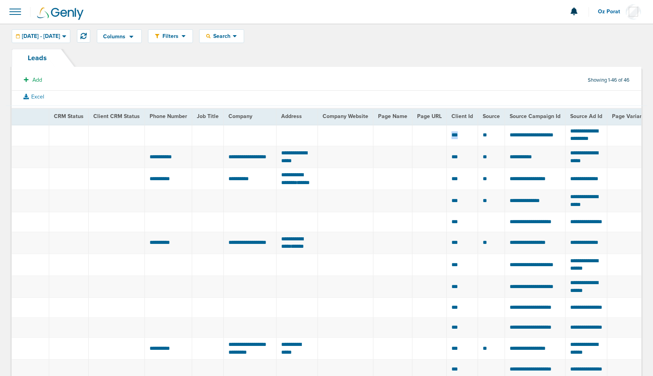
drag, startPoint x: 446, startPoint y: 133, endPoint x: 455, endPoint y: 134, distance: 9.4
click at [455, 134] on td "***" at bounding box center [462, 135] width 31 height 22
click at [233, 35] on span "Search" at bounding box center [222, 36] width 22 height 7
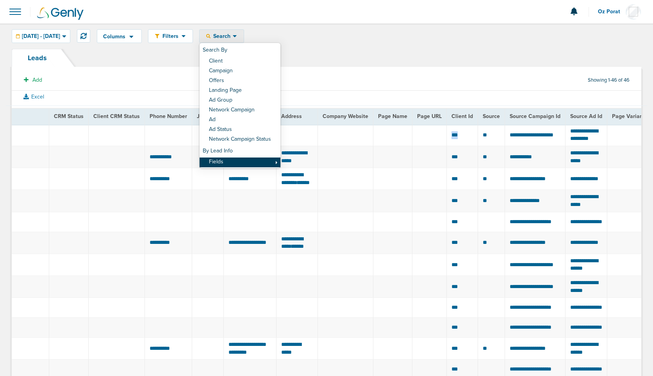
click at [251, 165] on link "Fields" at bounding box center [240, 162] width 81 height 10
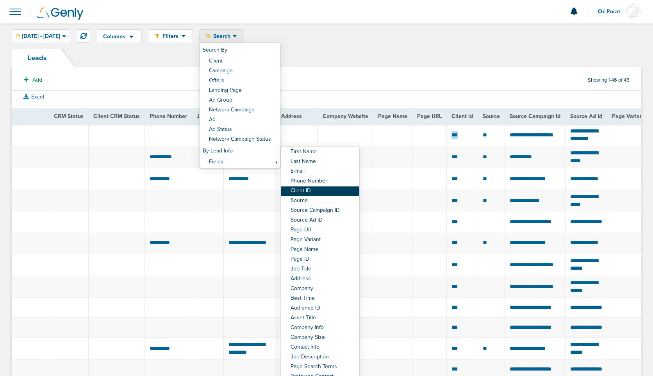
click at [326, 191] on link "Client ID" at bounding box center [320, 191] width 78 height 10
select select "clientId"
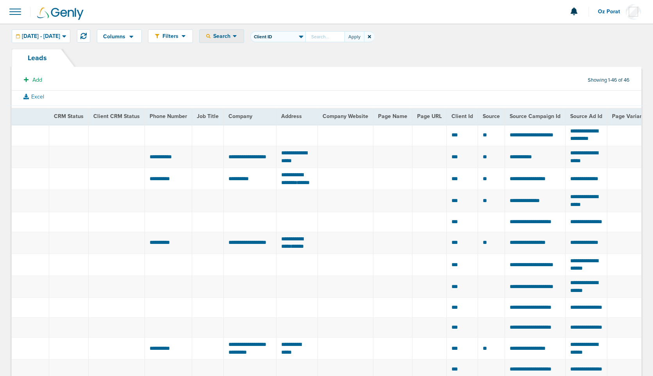
click at [345, 37] on input "First Name Last Name E-mail Phone Number Client ID Source Source Campaign ID So…" at bounding box center [325, 36] width 39 height 11
type input "193"
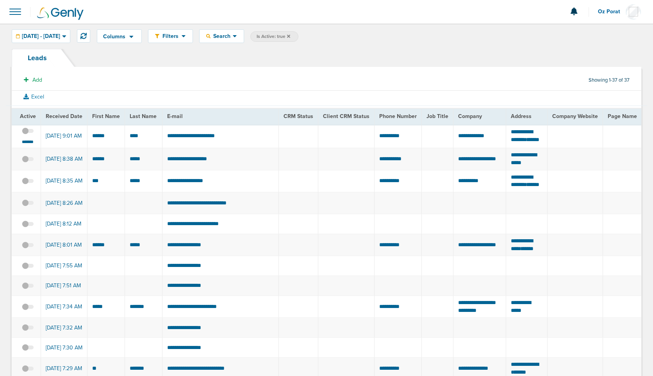
click at [28, 135] on span at bounding box center [28, 135] width 12 height 0
click at [28, 132] on input "checkbox" at bounding box center [28, 132] width 0 height 0
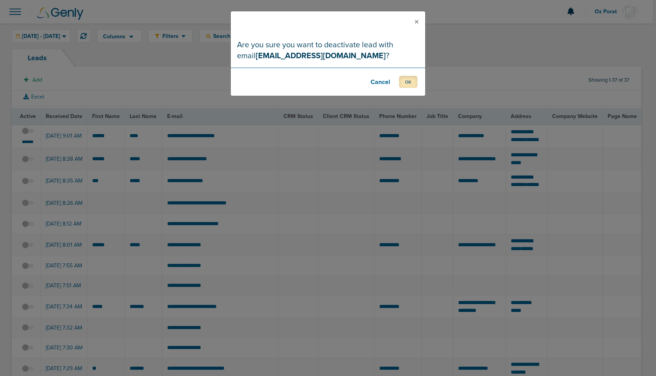
click at [409, 79] on button "OK" at bounding box center [408, 82] width 18 height 12
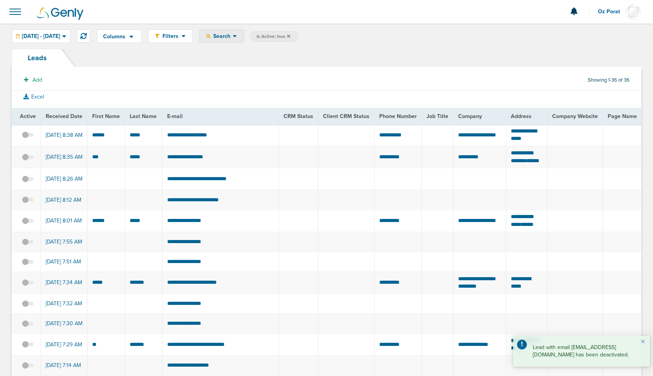
click at [233, 35] on span "Search" at bounding box center [222, 36] width 22 height 7
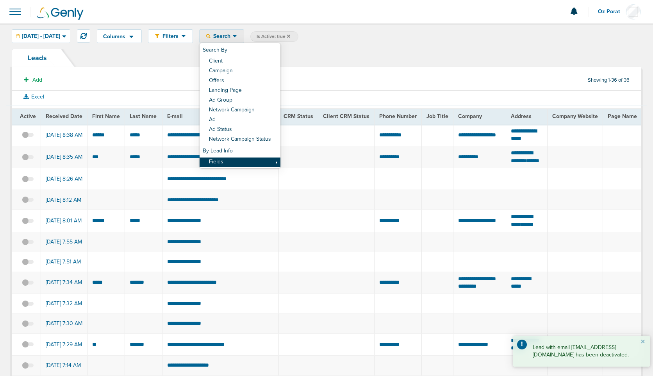
click at [249, 161] on link "Fields" at bounding box center [240, 162] width 81 height 10
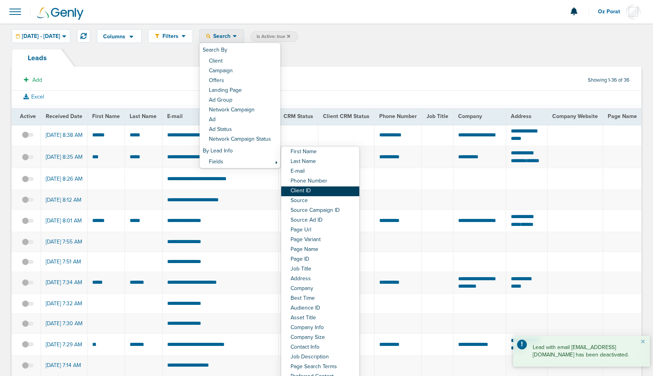
click at [331, 189] on link "Client ID" at bounding box center [320, 191] width 78 height 10
select select "clientId"
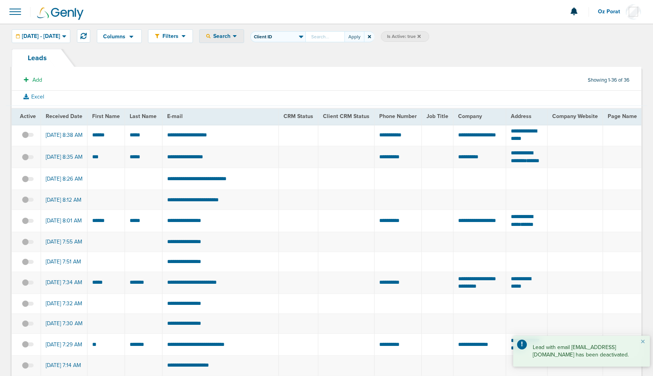
click at [345, 33] on input "First Name Last Name E-mail Phone Number Client ID Source Source Campaign ID So…" at bounding box center [325, 36] width 39 height 11
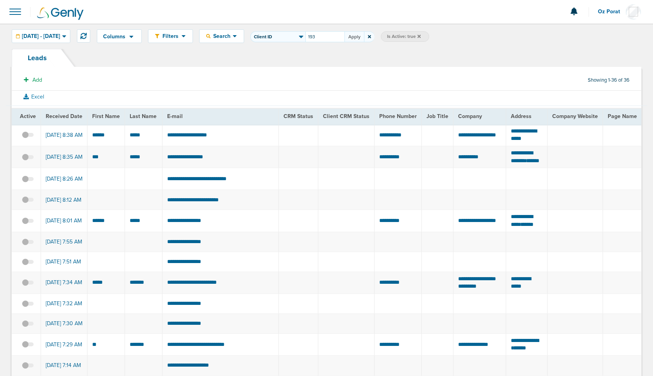
type input "193"
click at [364, 36] on button "Apply" at bounding box center [355, 36] width 20 height 11
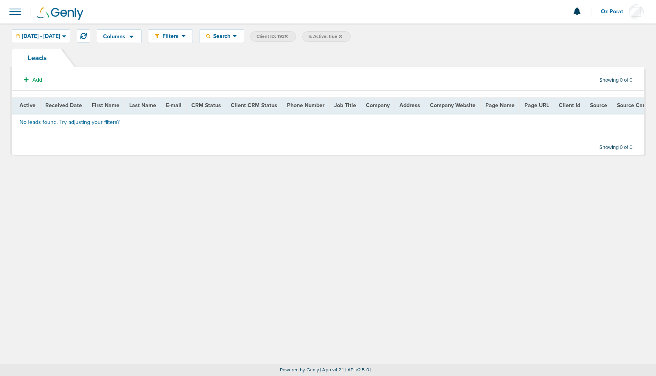
click at [342, 36] on icon at bounding box center [340, 36] width 3 height 5
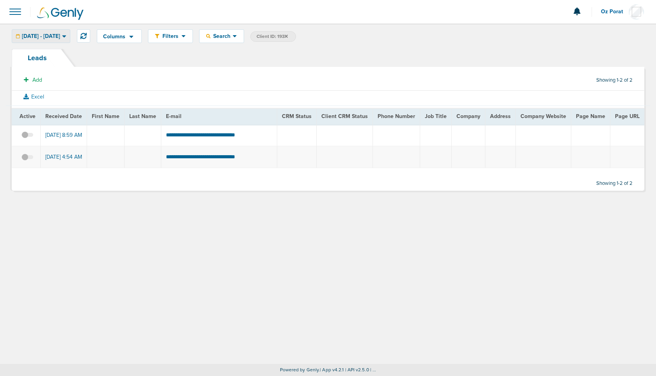
click at [58, 32] on div "[DATE] - [DATE]" at bounding box center [41, 36] width 58 height 13
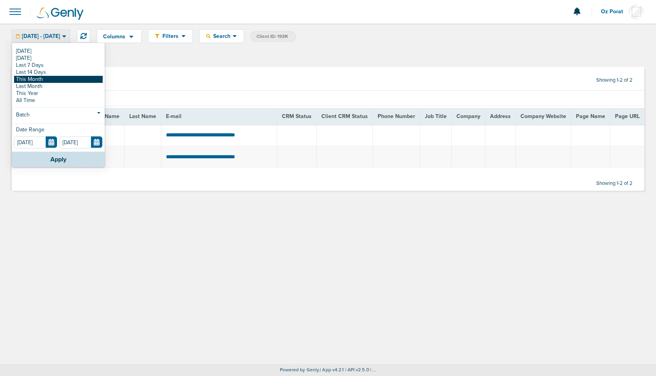
click at [43, 78] on link "This Month" at bounding box center [58, 79] width 89 height 7
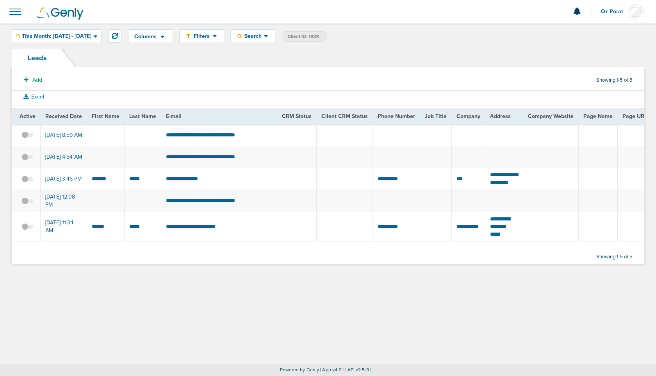
click at [26, 161] on span at bounding box center [27, 161] width 12 height 0
click at [27, 158] on input "checkbox" at bounding box center [27, 158] width 0 height 0
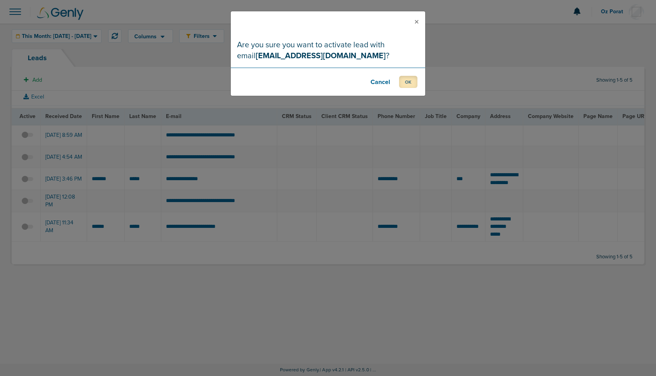
click at [410, 83] on button "OK" at bounding box center [408, 82] width 18 height 12
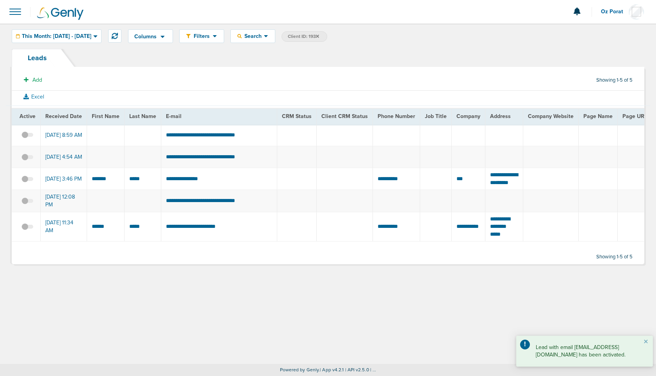
click at [26, 205] on span at bounding box center [27, 205] width 12 height 0
click at [27, 202] on input "checkbox" at bounding box center [27, 202] width 0 height 0
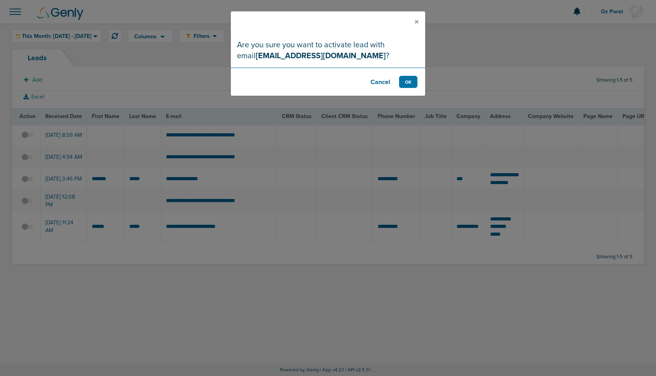
click at [416, 75] on footer "Cancel OK" at bounding box center [328, 82] width 195 height 28
click at [410, 81] on button "OK" at bounding box center [408, 82] width 18 height 12
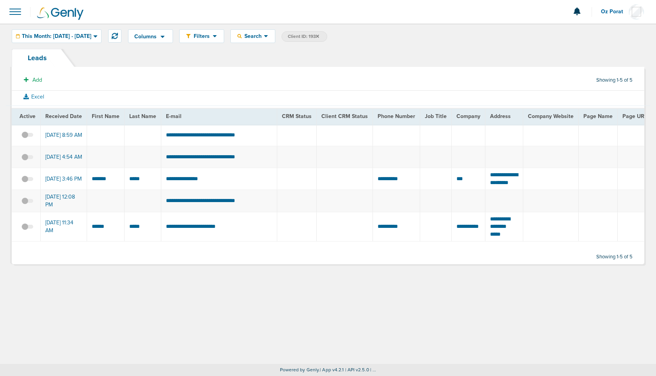
drag, startPoint x: 45, startPoint y: 205, endPoint x: 70, endPoint y: 210, distance: 26.0
click at [70, 210] on td "[DATE] 12:08 PM" at bounding box center [64, 201] width 47 height 22
copy td "[DATE] 12:08 PM"
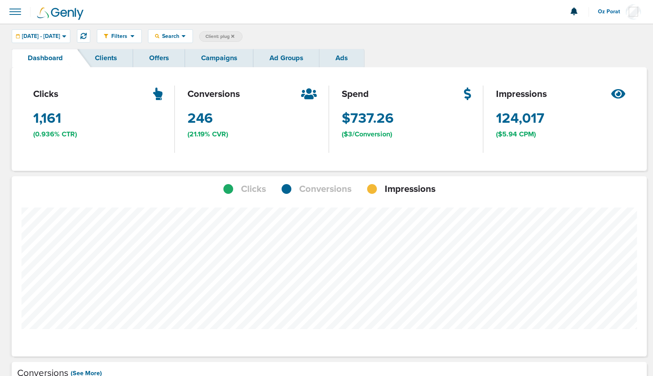
scroll to position [608, 630]
